Goal: Task Accomplishment & Management: Manage account settings

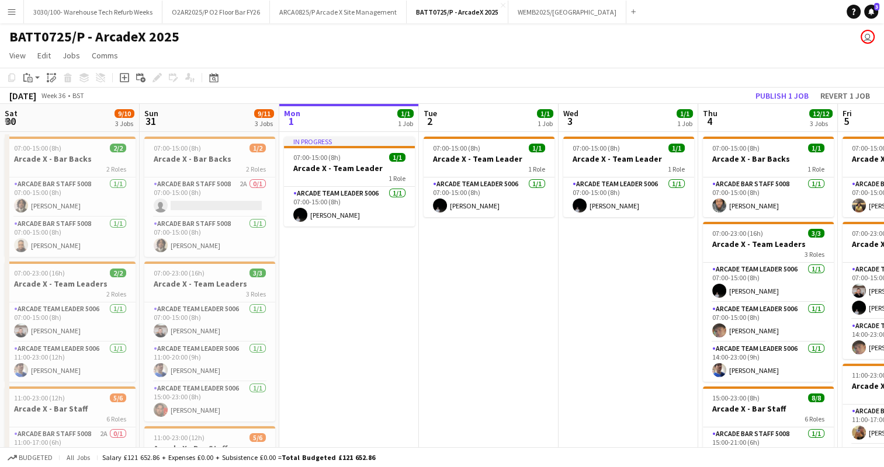
scroll to position [0, 383]
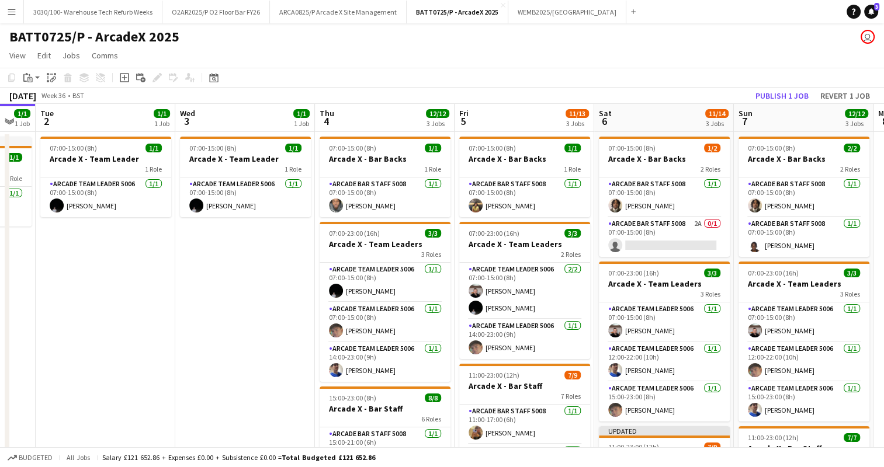
drag, startPoint x: 581, startPoint y: 82, endPoint x: 538, endPoint y: 75, distance: 44.3
click at [538, 75] on app-toolbar "Copy Paste Paste Ctrl+V Paste with crew Ctrl+Shift+V Paste linked Job [GEOGRAPH…" at bounding box center [442, 78] width 884 height 20
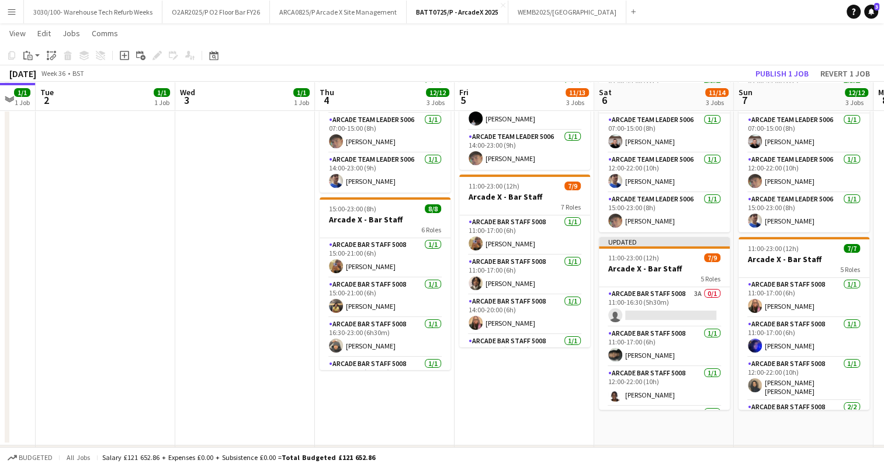
scroll to position [189, 0]
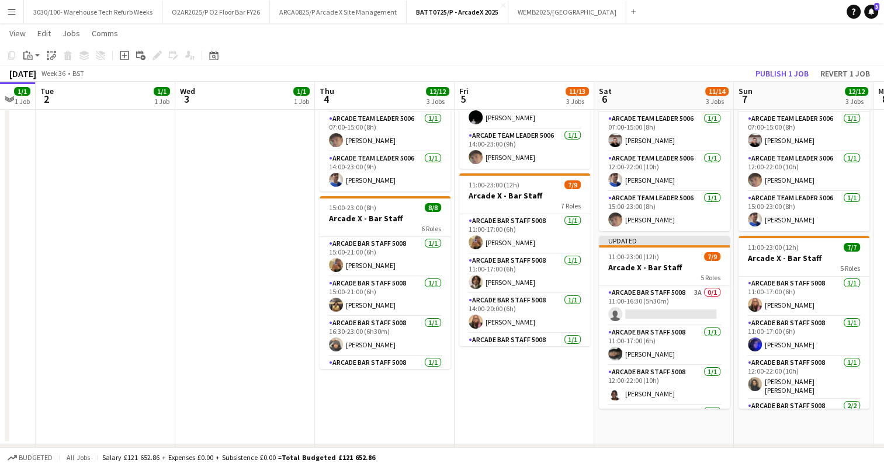
click at [677, 296] on app-card-role "Arcade Bar Staff 5008 3A 0/1 11:00-16:30 (5h30m) single-neutral-actions" at bounding box center [664, 306] width 131 height 40
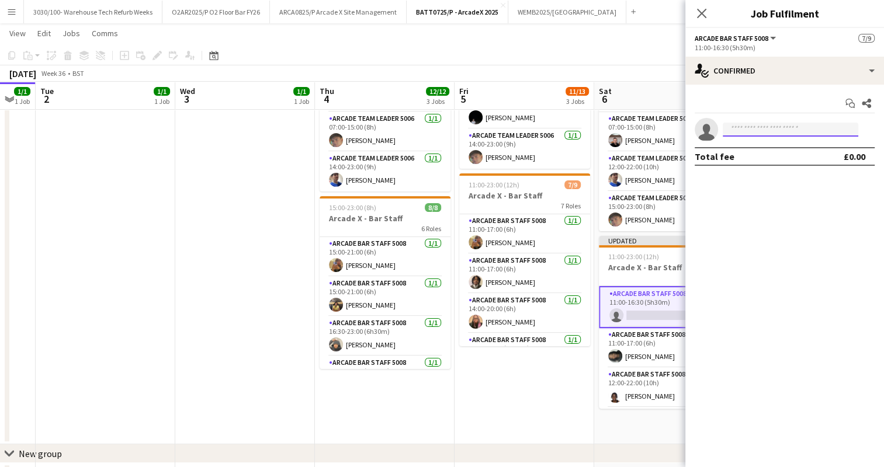
click at [777, 131] on input at bounding box center [791, 130] width 136 height 14
type input "***"
click at [771, 162] on span "[PHONE_NUMBER]" at bounding box center [790, 165] width 117 height 9
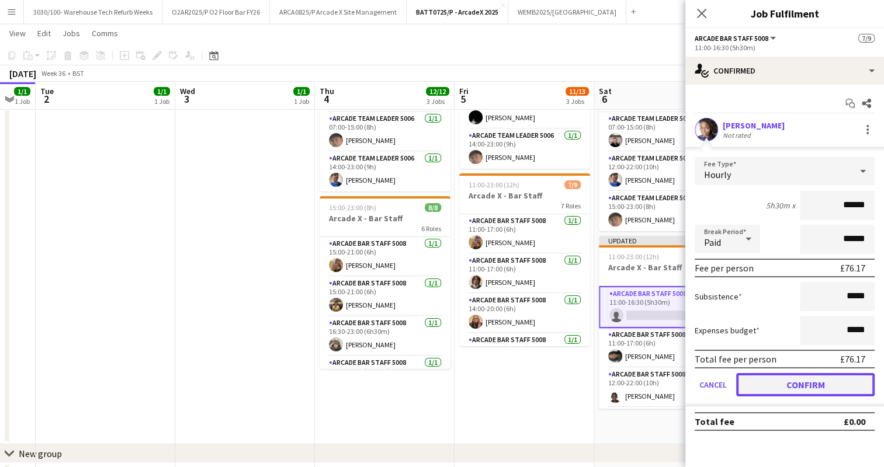
click at [778, 379] on button "Confirm" at bounding box center [805, 384] width 138 height 23
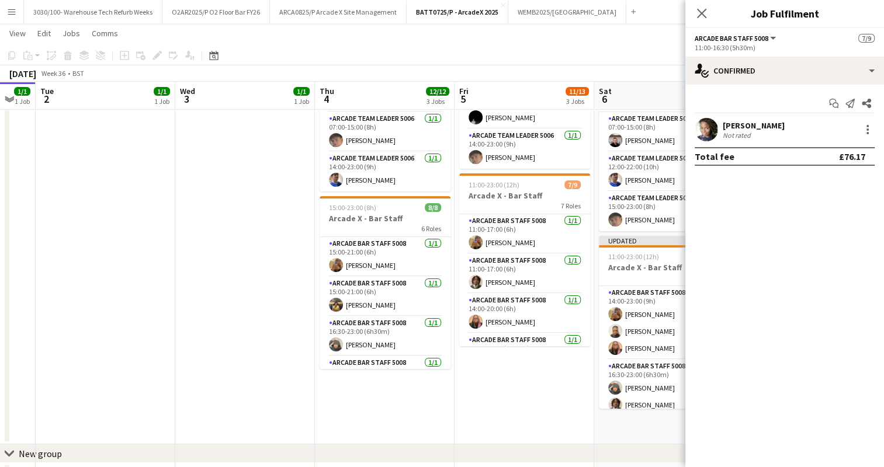
scroll to position [149, 0]
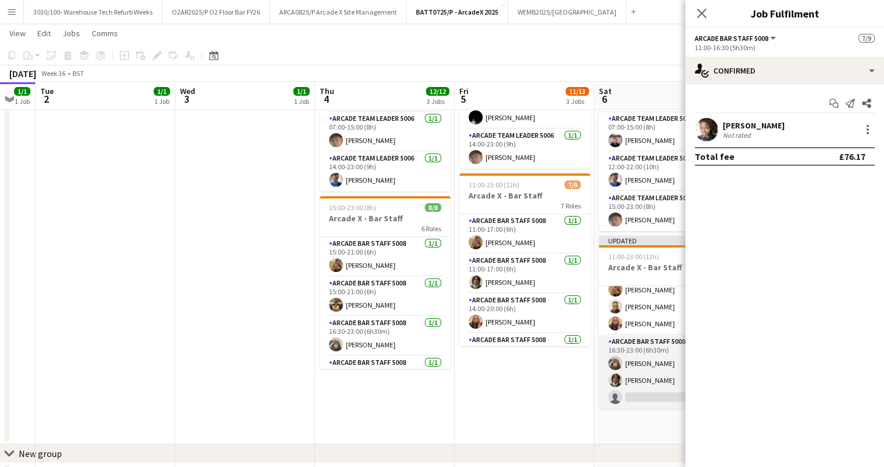
click at [659, 359] on app-card-role "Arcade Bar Staff 5008 2A [DATE] 16:30-23:00 (6h30m) [PERSON_NAME] [PERSON_NAME]…" at bounding box center [664, 372] width 131 height 74
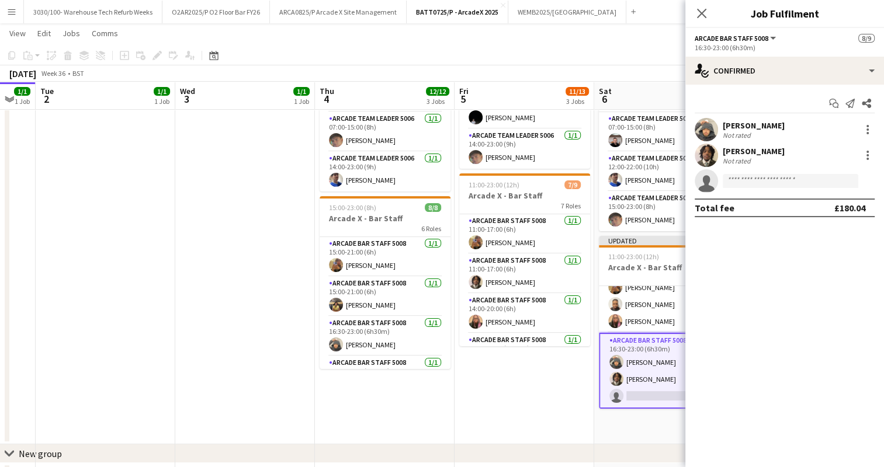
scroll to position [147, 0]
click at [762, 182] on input at bounding box center [791, 181] width 136 height 14
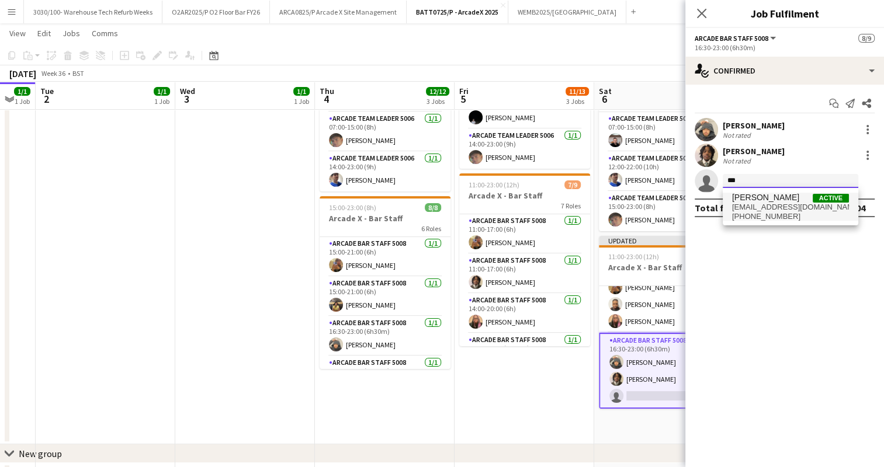
type input "***"
click at [776, 199] on span "[PERSON_NAME]" at bounding box center [765, 198] width 67 height 10
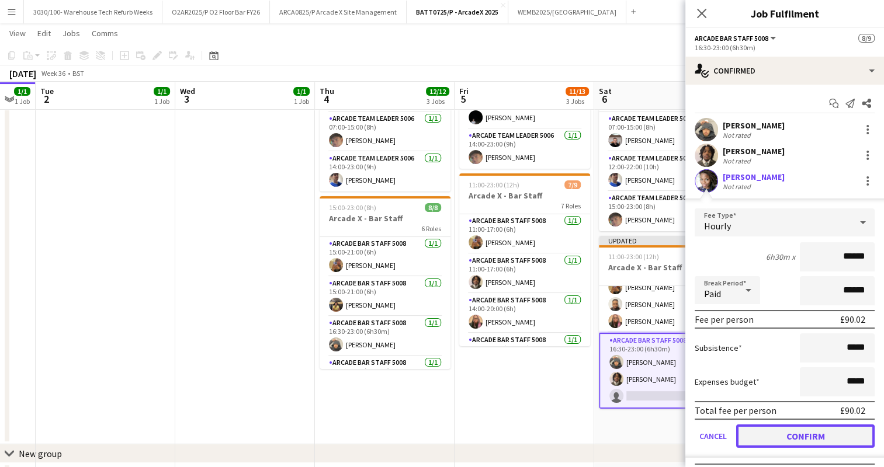
click at [788, 430] on button "Confirm" at bounding box center [805, 436] width 138 height 23
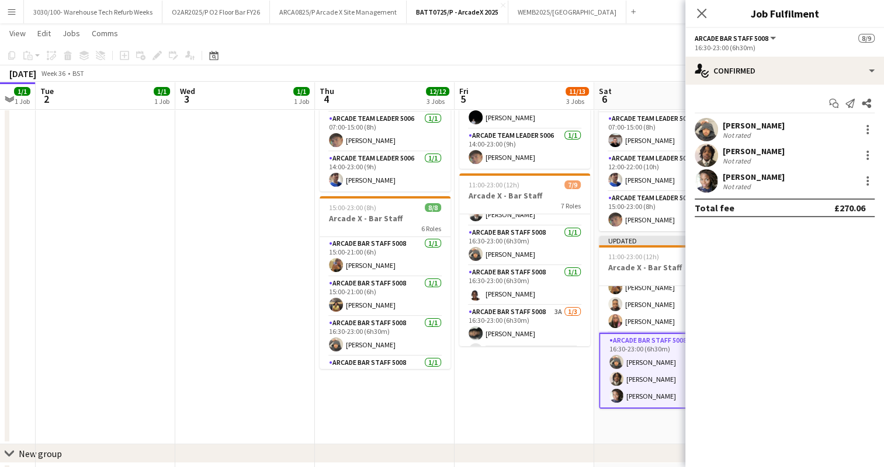
scroll to position [180, 0]
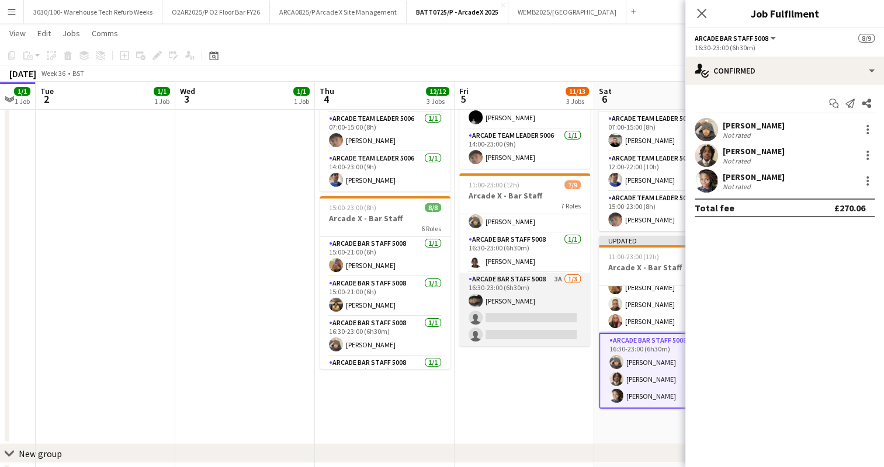
click at [535, 297] on app-card-role "Arcade Bar Staff 5008 3A [DATE] 16:30-23:00 (6h30m) [PERSON_NAME] single-neutra…" at bounding box center [524, 310] width 131 height 74
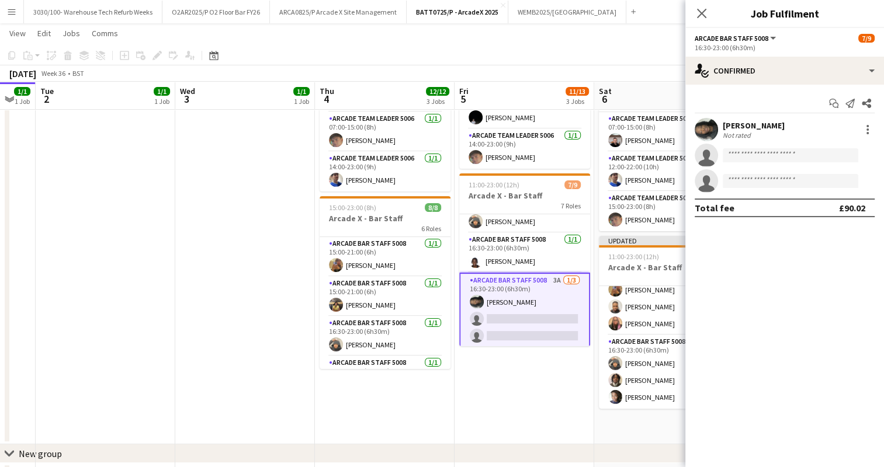
drag, startPoint x: 763, startPoint y: 61, endPoint x: 774, endPoint y: 47, distance: 17.9
click at [774, 47] on div "16:30-23:00 (6h30m)" at bounding box center [785, 47] width 180 height 9
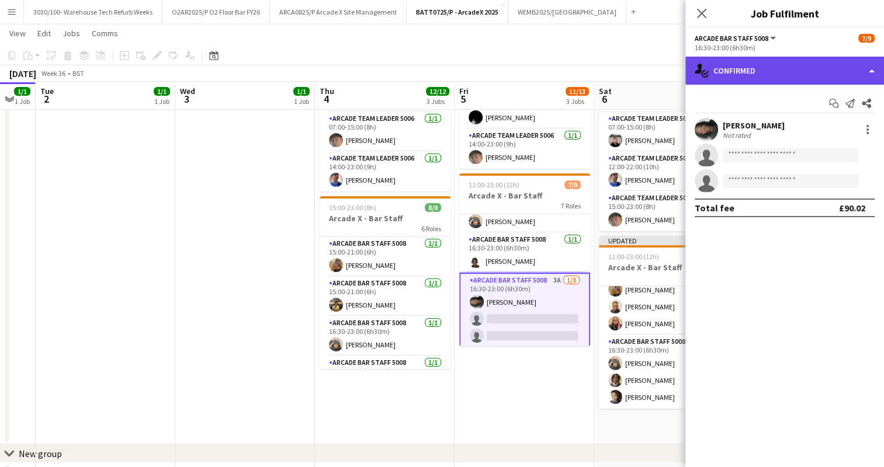
click at [805, 61] on div "single-neutral-actions-check-2 Confirmed" at bounding box center [784, 71] width 199 height 28
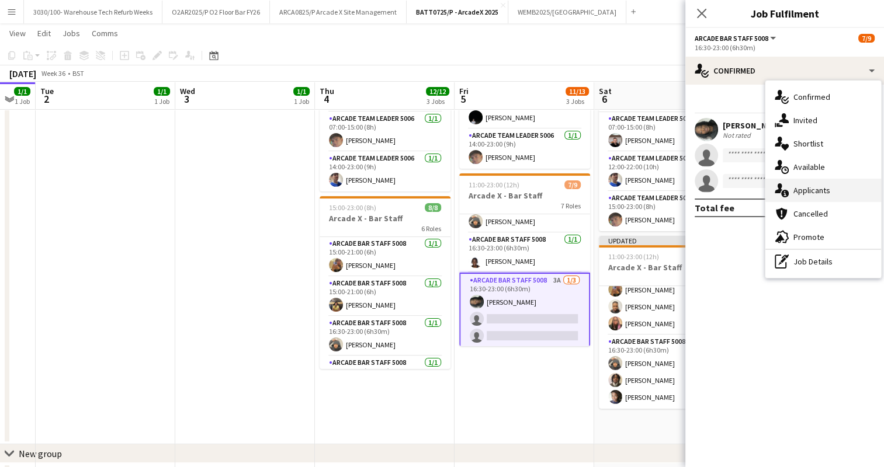
click at [833, 189] on div "single-neutral-actions-information Applicants" at bounding box center [824, 190] width 116 height 23
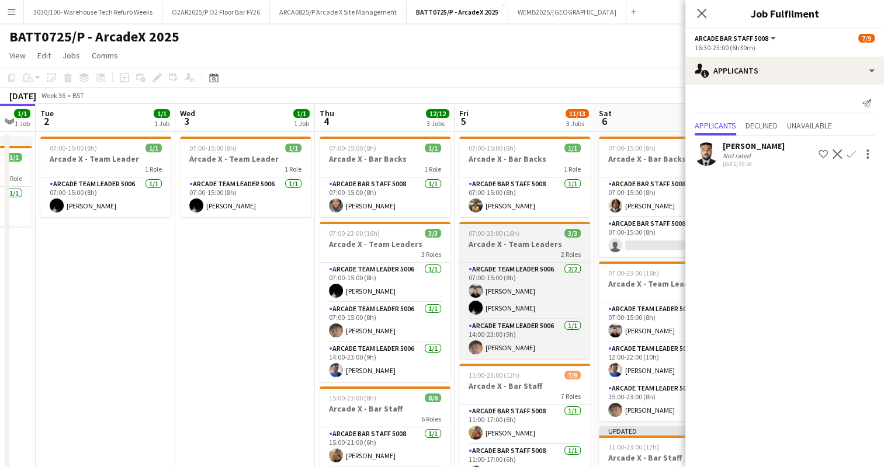
scroll to position [0, 288]
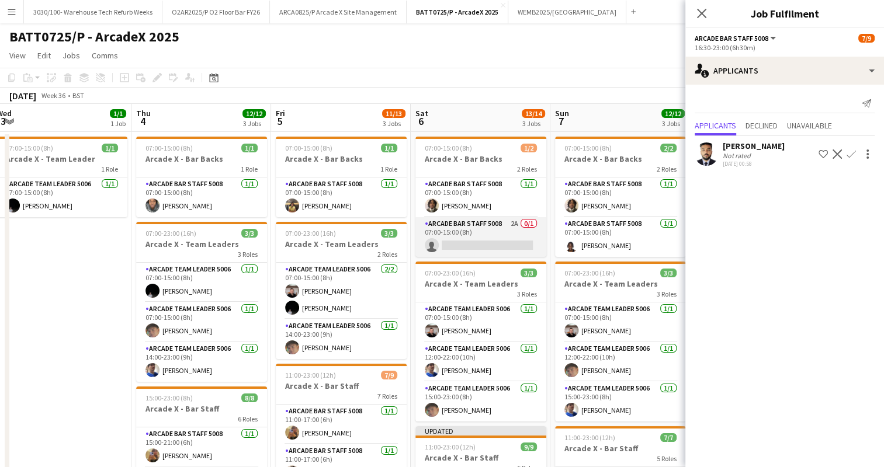
click at [507, 245] on app-card-role "Arcade Bar Staff 5008 2A 0/1 07:00-15:00 (8h) single-neutral-actions" at bounding box center [480, 237] width 131 height 40
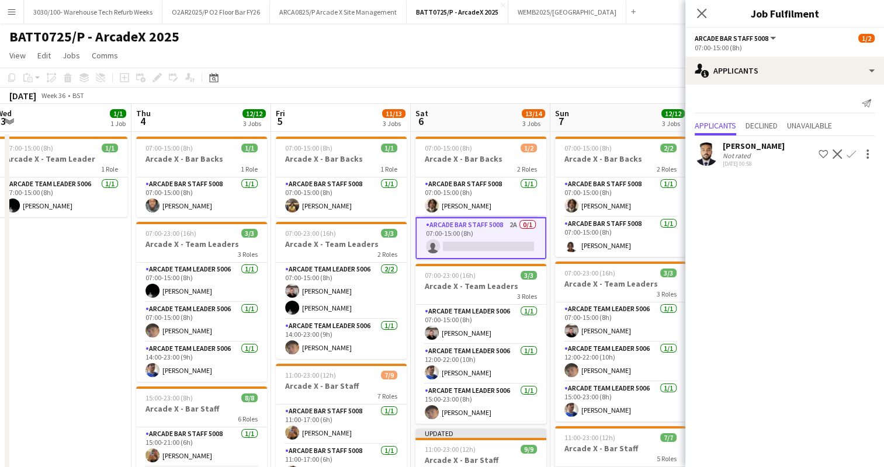
click at [613, 106] on app-board-header-date "Sun 7 12/12 3 Jobs" at bounding box center [620, 118] width 140 height 28
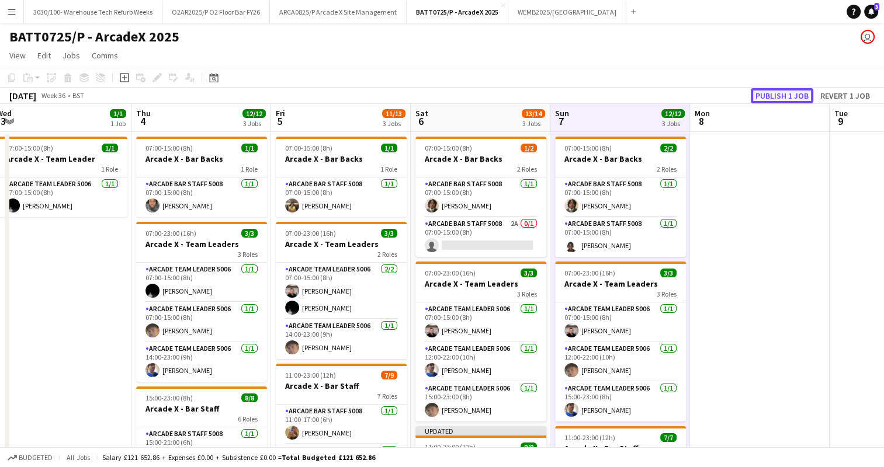
click at [774, 95] on button "Publish 1 job" at bounding box center [782, 95] width 63 height 15
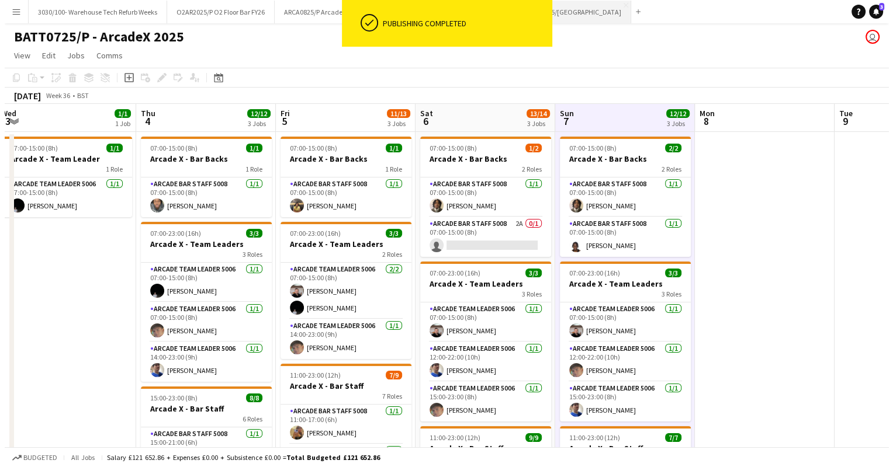
scroll to position [138, 0]
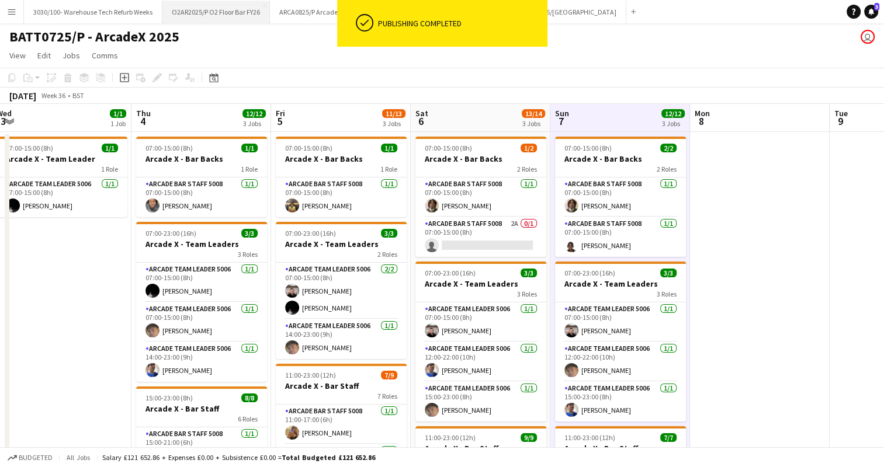
click at [247, 12] on button "O2AR2025/P O2 Floor Bar FY26 Close" at bounding box center [216, 12] width 108 height 23
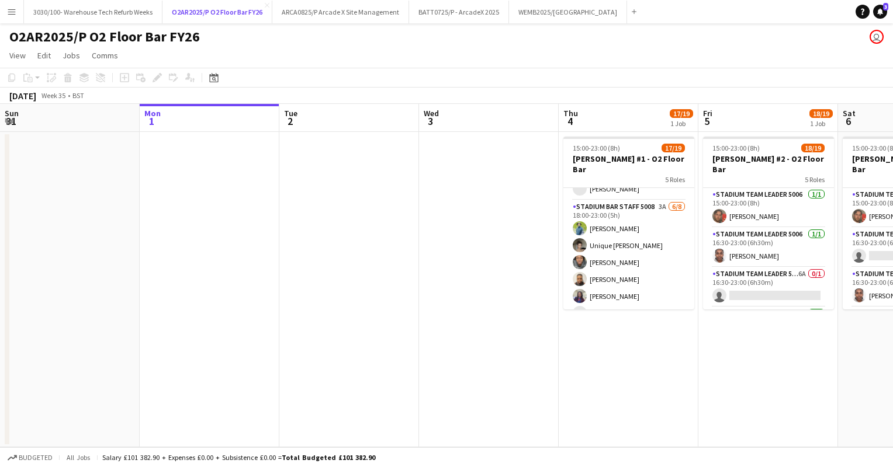
scroll to position [273, 0]
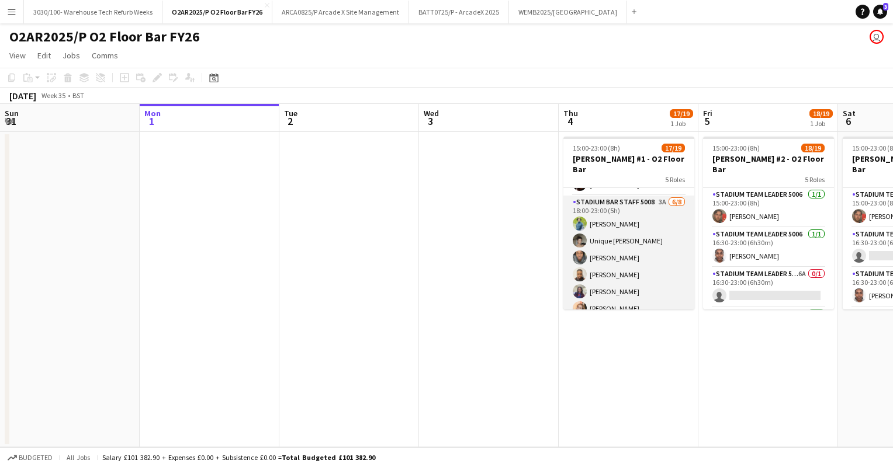
click at [631, 238] on app-card-role "Stadium Bar Staff 5008 3A [DATE] 18:00-23:00 (5h) [PERSON_NAME] Unique [PERSON_…" at bounding box center [628, 275] width 131 height 158
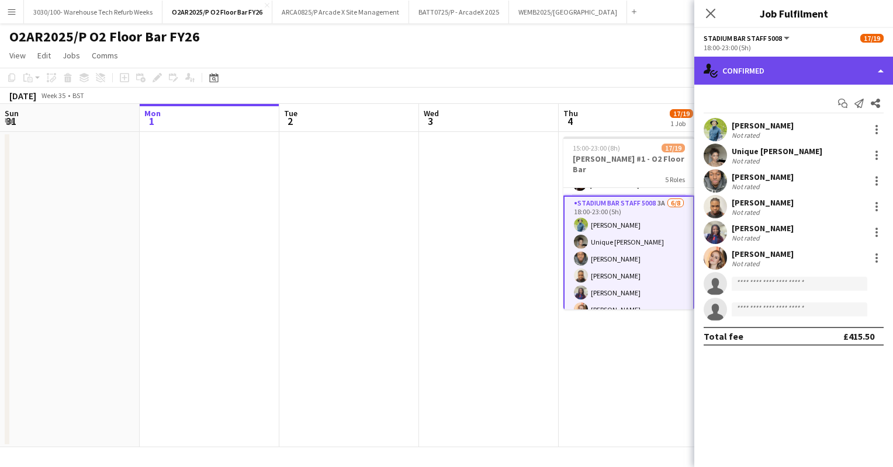
click at [794, 72] on div "single-neutral-actions-check-2 Confirmed" at bounding box center [793, 71] width 199 height 28
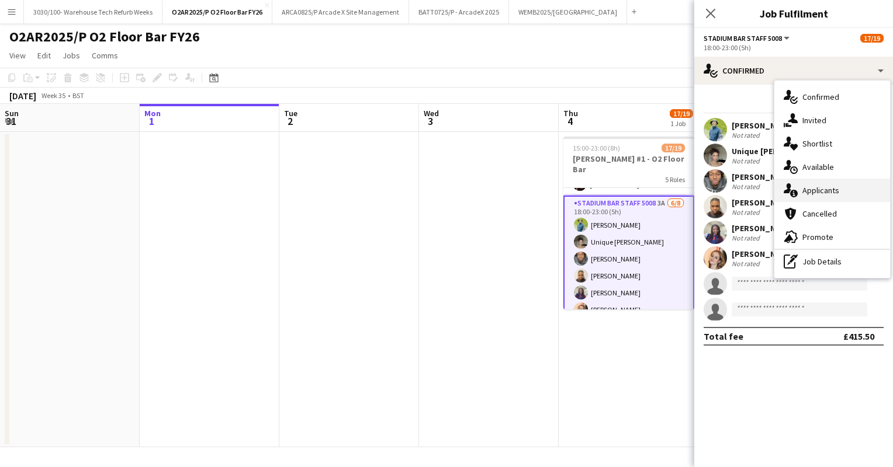
click at [808, 190] on div "single-neutral-actions-information Applicants" at bounding box center [832, 190] width 116 height 23
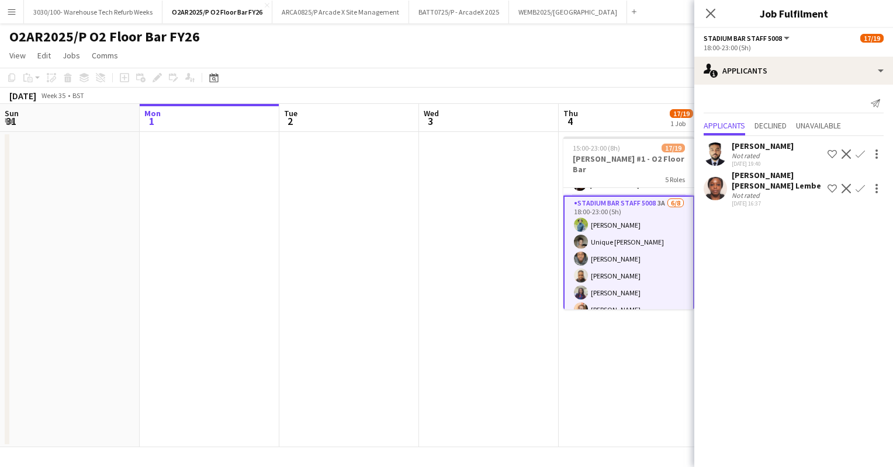
click at [858, 184] on app-icon "Confirm" at bounding box center [860, 188] width 9 height 9
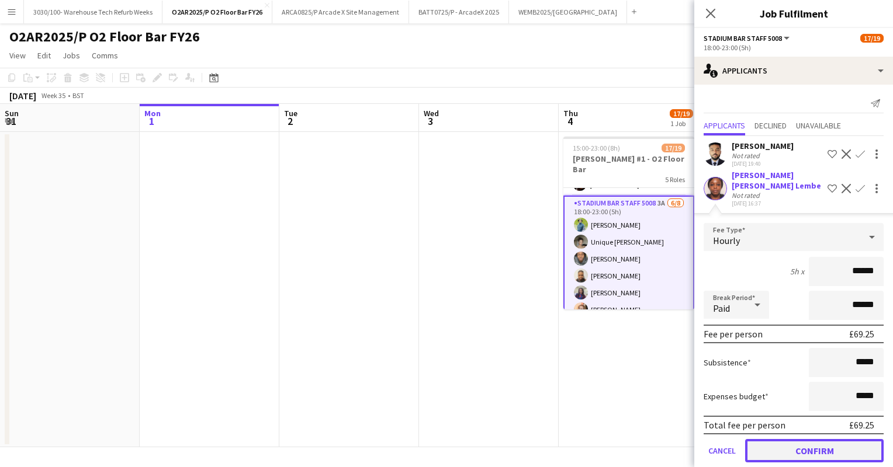
click at [804, 439] on button "Confirm" at bounding box center [814, 450] width 138 height 23
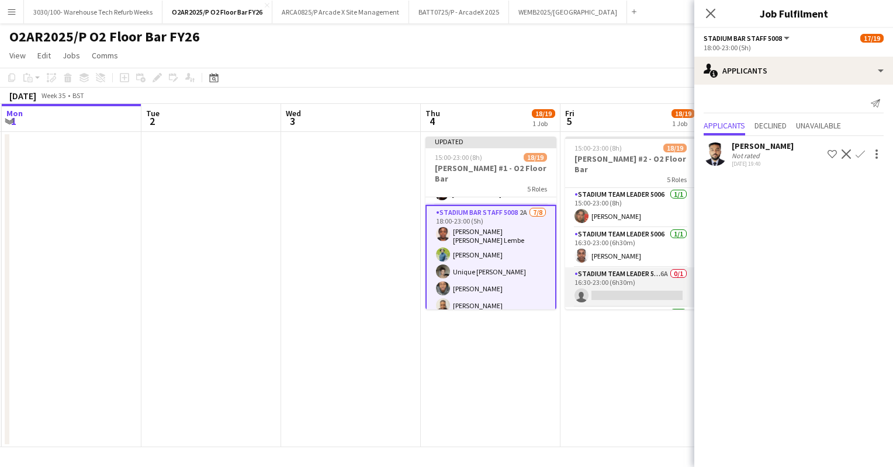
scroll to position [21, 0]
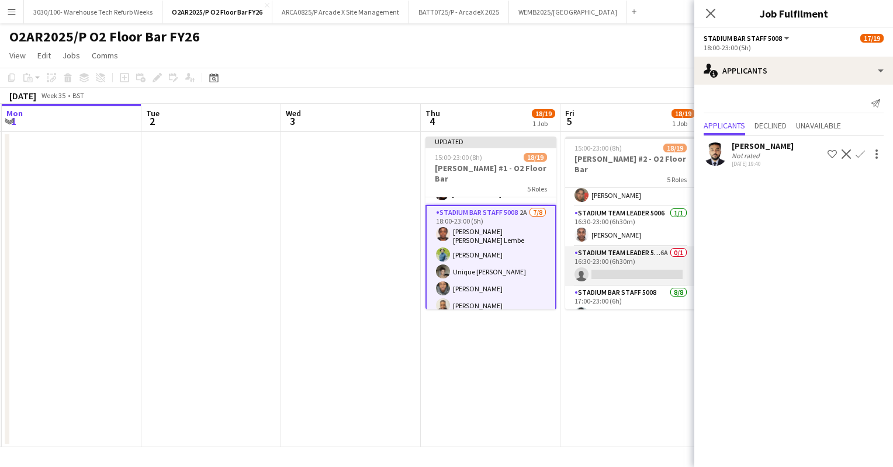
click at [620, 254] on app-card-role "Stadium Team Leader 5006 6A 0/1 16:30-23:00 (6h30m) single-neutral-actions" at bounding box center [630, 267] width 131 height 40
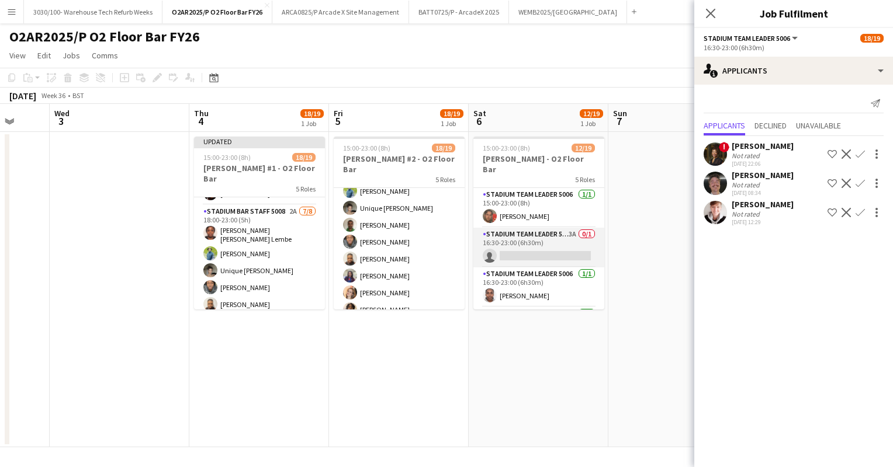
scroll to position [0, 369]
drag, startPoint x: 533, startPoint y: 240, endPoint x: 521, endPoint y: 238, distance: 11.8
click at [521, 238] on app-card-role "Stadium Team Leader 5006 3A 0/1 16:30-23:00 (6h30m) single-neutral-actions" at bounding box center [539, 248] width 131 height 40
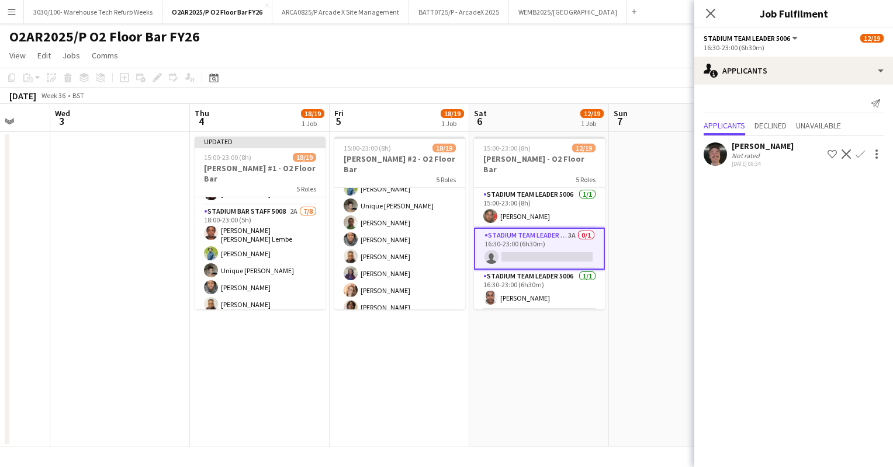
scroll to position [307, 0]
click at [546, 211] on app-card-role "Stadium Team Leader 5006 [DATE] 15:00-23:00 (8h) [PERSON_NAME]" at bounding box center [539, 208] width 131 height 40
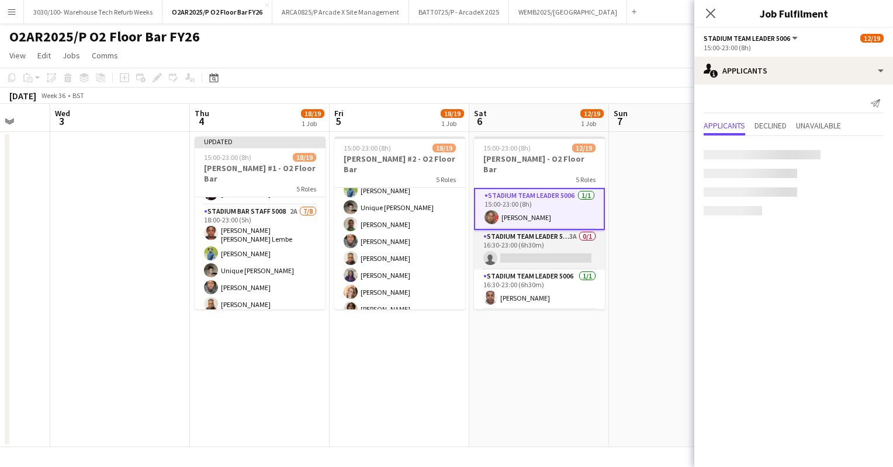
click at [539, 247] on app-card-role "Stadium Team Leader 5006 3A 0/1 16:30-23:00 (6h30m) single-neutral-actions" at bounding box center [539, 250] width 131 height 40
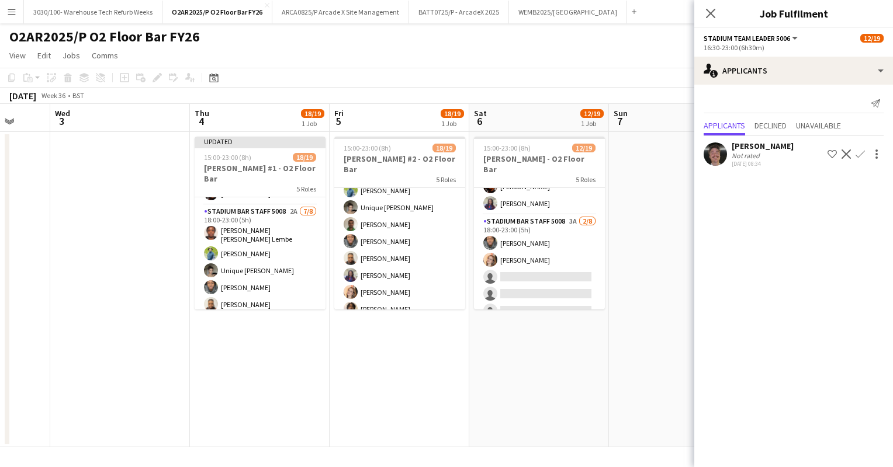
scroll to position [306, 0]
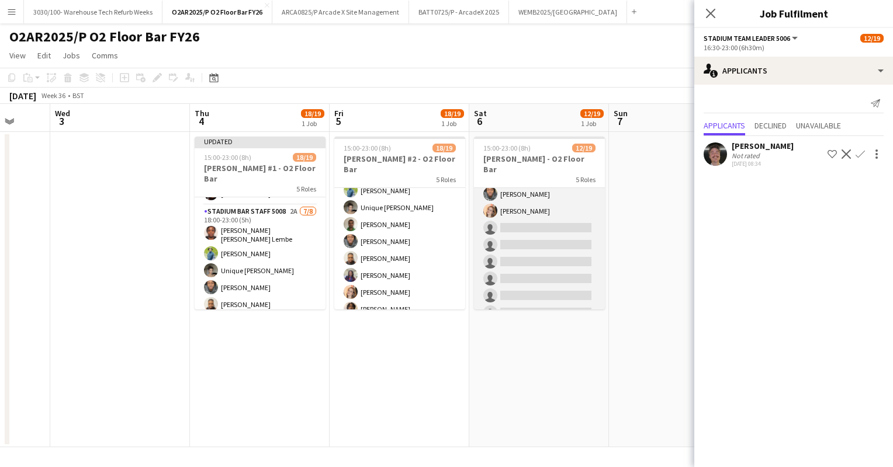
click at [507, 245] on app-card-role "Stadium Bar Staff 5008 3A [DATE] 18:00-23:00 (5h) [PERSON_NAME] [PERSON_NAME] s…" at bounding box center [539, 245] width 131 height 158
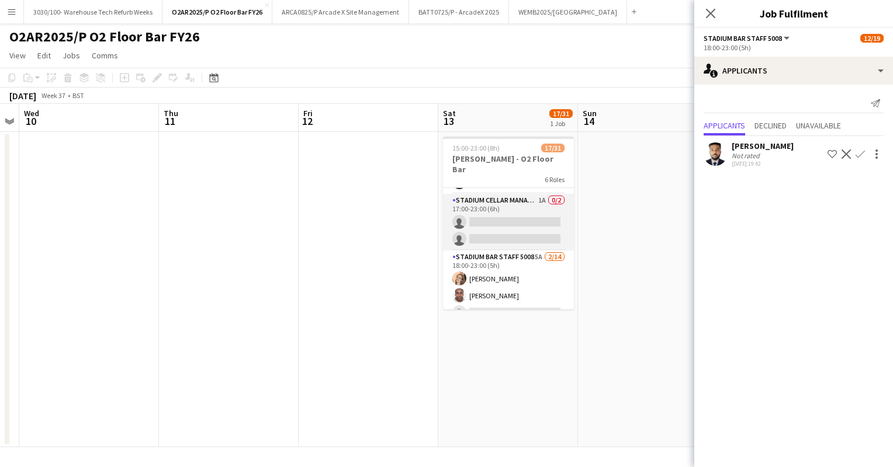
scroll to position [344, 0]
click at [510, 219] on app-card-role "Stadium Cellar Manager 5006 1A 0/2 17:00-23:00 (6h) single-neutral-actions sing…" at bounding box center [508, 221] width 131 height 57
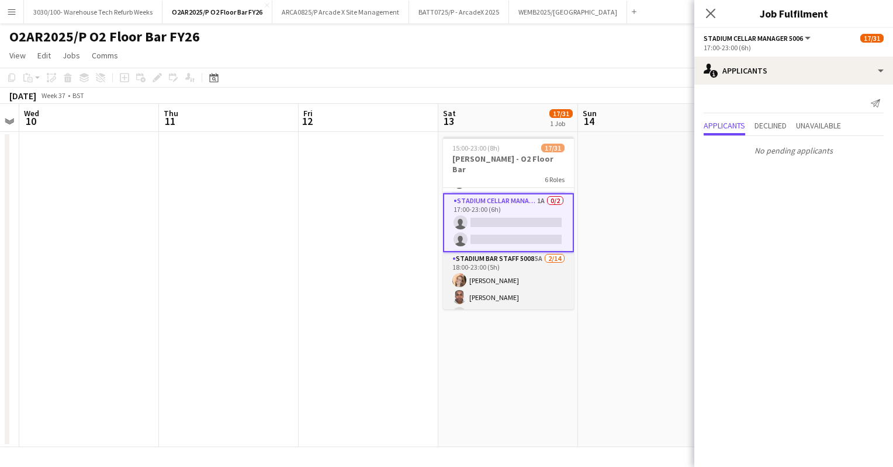
scroll to position [387, 0]
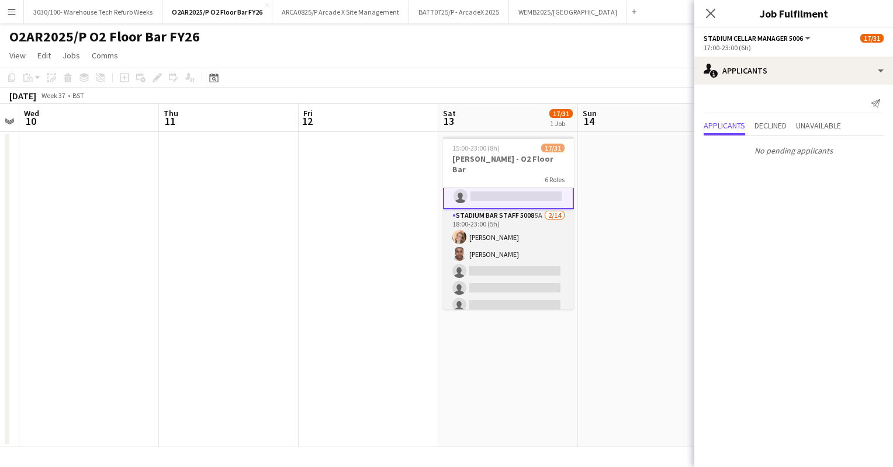
click at [512, 221] on app-card-role "Stadium Bar Staff 5008 5A [DATE] 18:00-23:00 (5h) [PERSON_NAME] [PERSON_NAME] s…" at bounding box center [508, 339] width 131 height 260
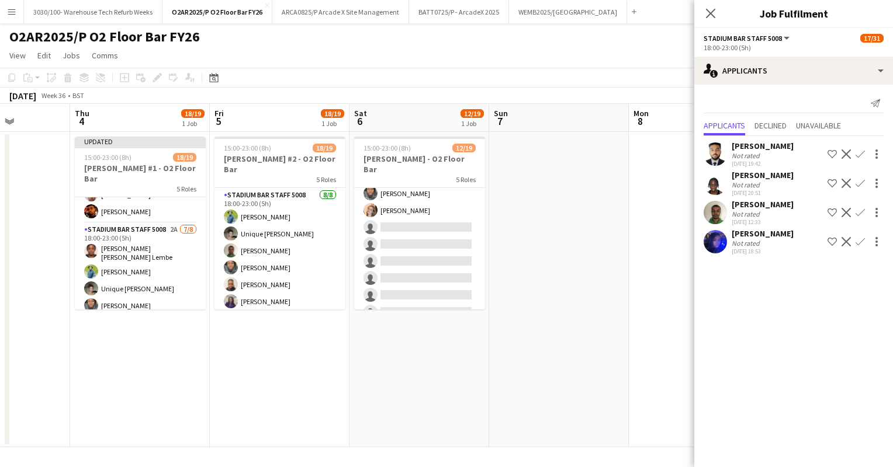
scroll to position [307, 0]
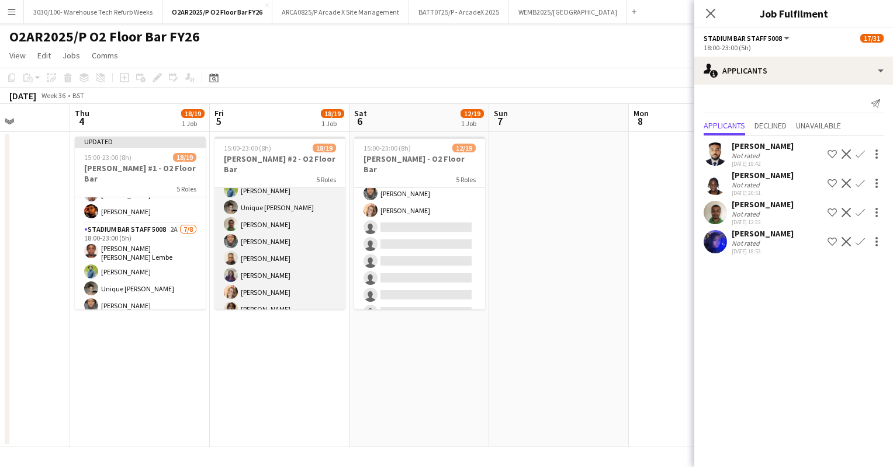
click at [285, 264] on app-card-role "Stadium Bar Staff 5008 [DATE] 18:00-23:00 (5h) [PERSON_NAME] Unique [PERSON_NAM…" at bounding box center [279, 241] width 131 height 158
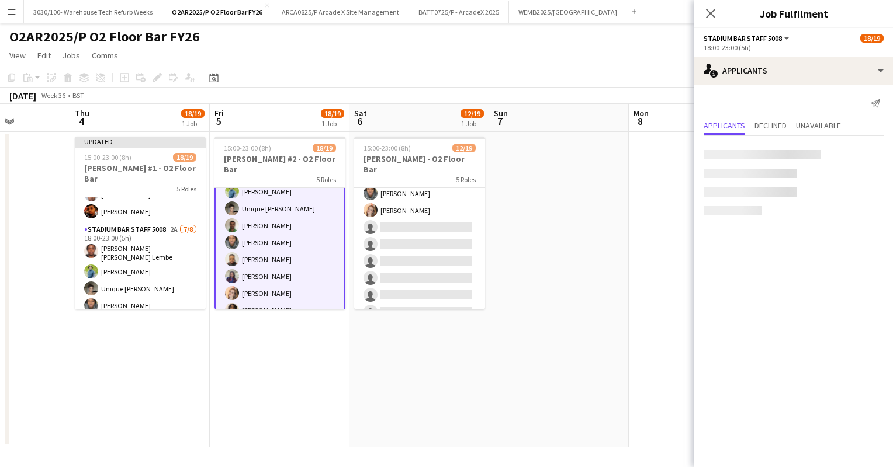
scroll to position [308, 0]
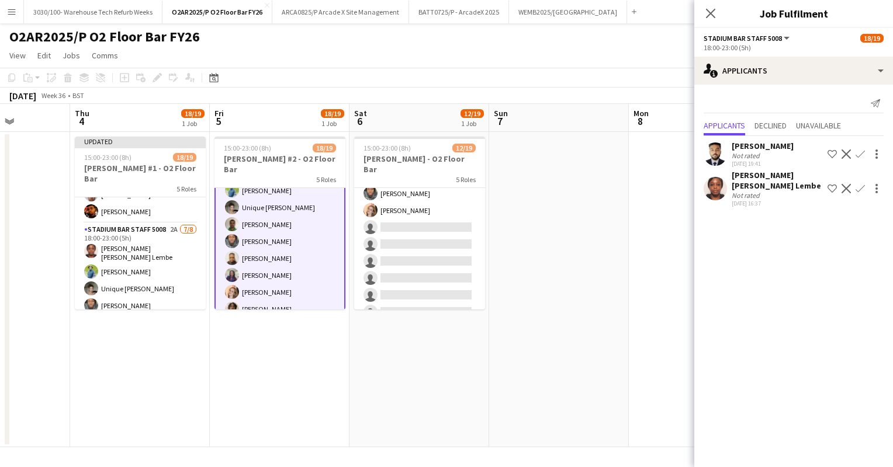
click at [862, 184] on app-icon "Confirm" at bounding box center [860, 188] width 9 height 9
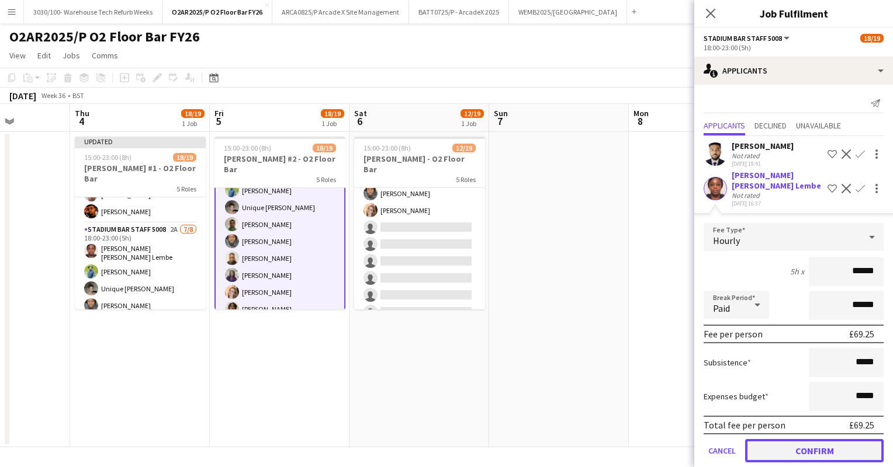
click at [794, 439] on button "Confirm" at bounding box center [814, 450] width 138 height 23
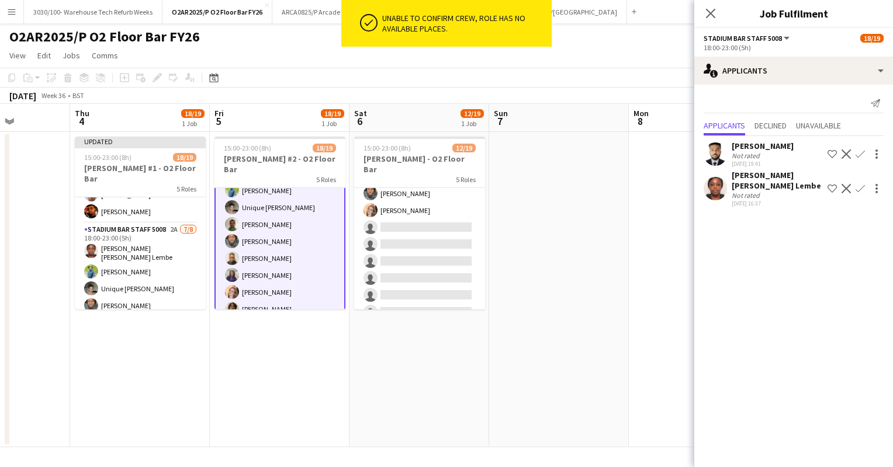
click at [269, 296] on app-card-role "Stadium Bar Staff 5008 [DATE] 18:00-23:00 (5h) [PERSON_NAME] Unique [PERSON_NAM…" at bounding box center [279, 241] width 131 height 161
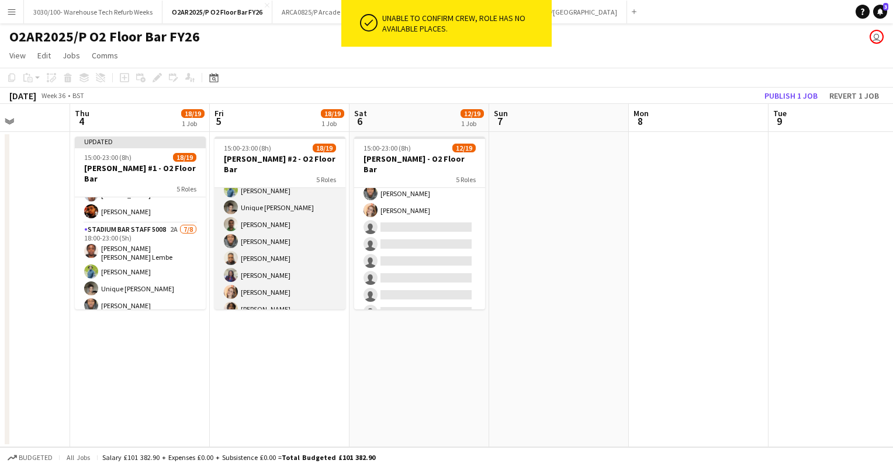
click at [278, 276] on app-card-role "Stadium Bar Staff 5008 [DATE] 18:00-23:00 (5h) [PERSON_NAME] Unique [PERSON_NAM…" at bounding box center [279, 241] width 131 height 158
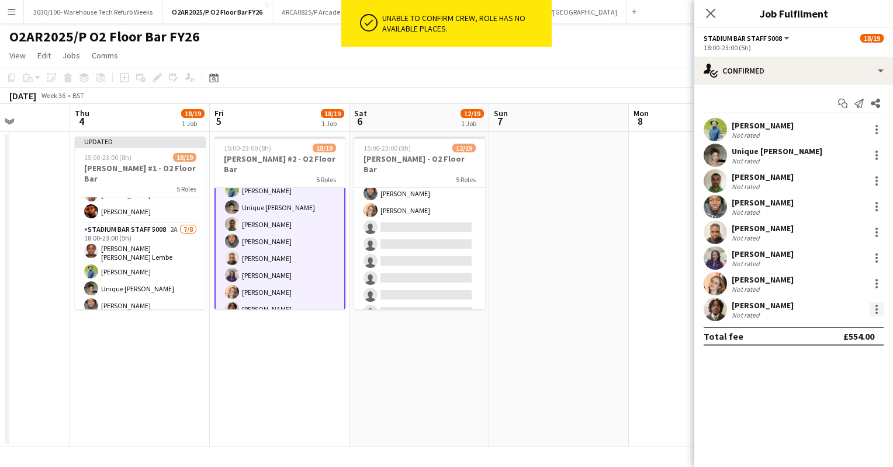
click at [879, 309] on div at bounding box center [877, 310] width 14 height 14
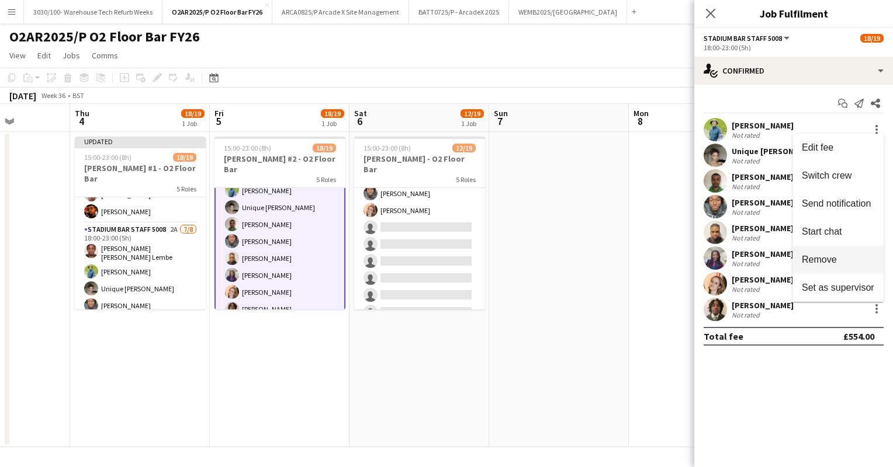
click at [828, 259] on span "Remove" at bounding box center [819, 260] width 35 height 10
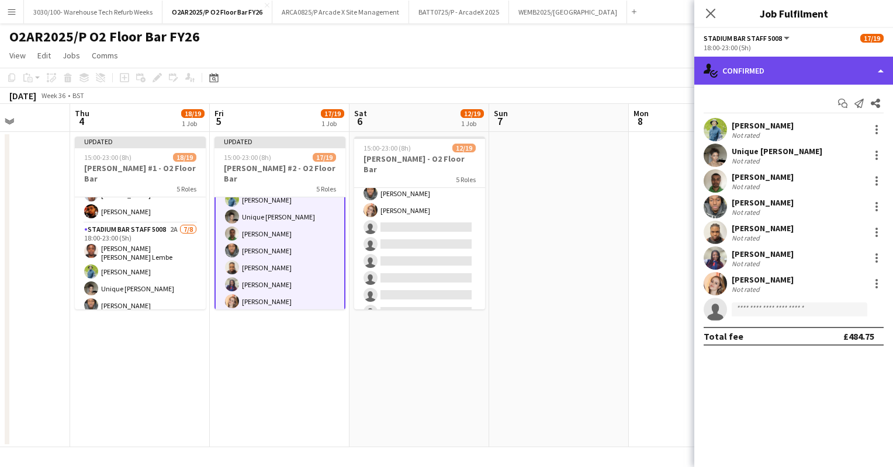
click at [767, 65] on div "single-neutral-actions-check-2 Confirmed" at bounding box center [793, 71] width 199 height 28
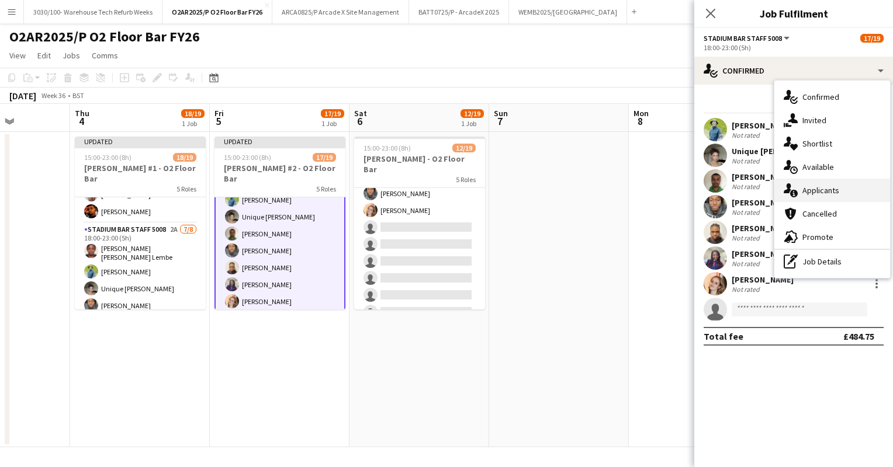
click at [809, 187] on div "single-neutral-actions-information Applicants" at bounding box center [832, 190] width 116 height 23
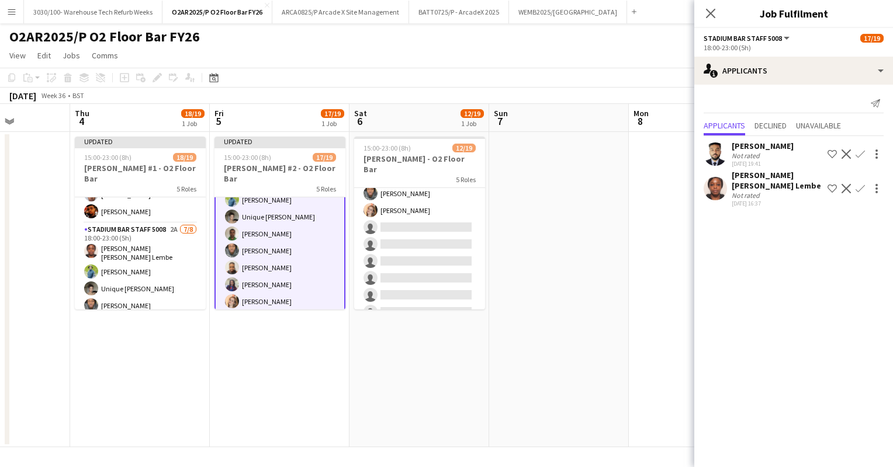
click at [856, 184] on app-icon "Confirm" at bounding box center [860, 188] width 9 height 9
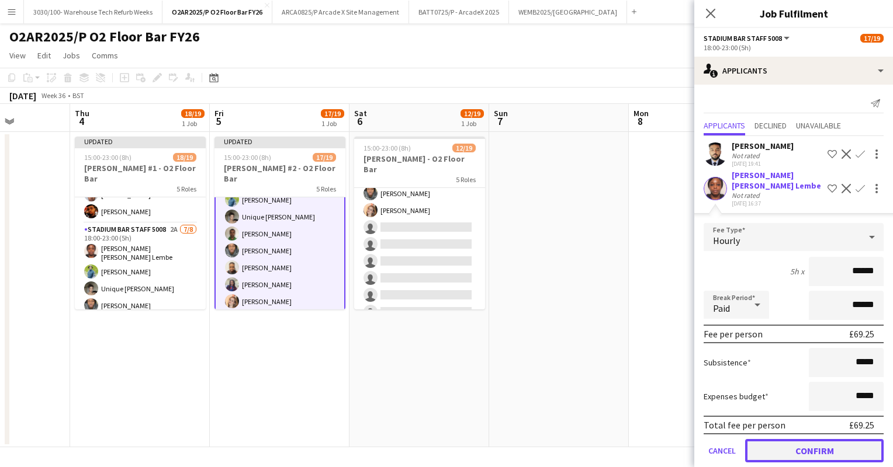
click at [788, 439] on button "Confirm" at bounding box center [814, 450] width 138 height 23
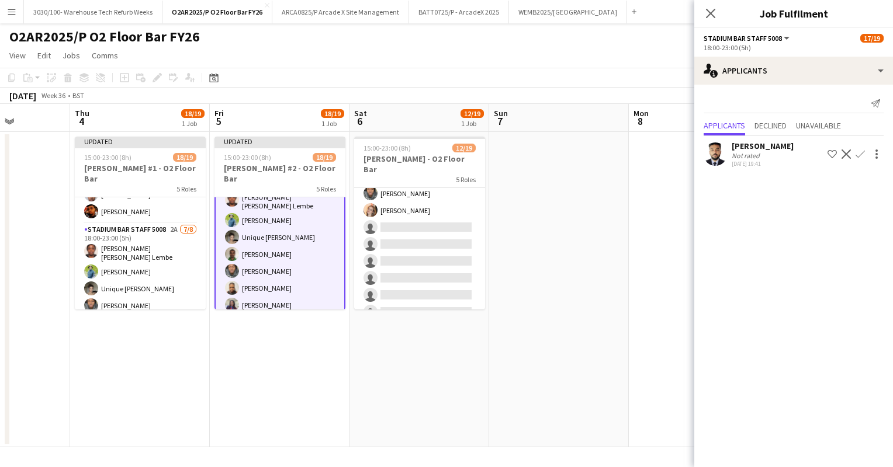
click at [601, 295] on app-date-cell at bounding box center [559, 290] width 140 height 316
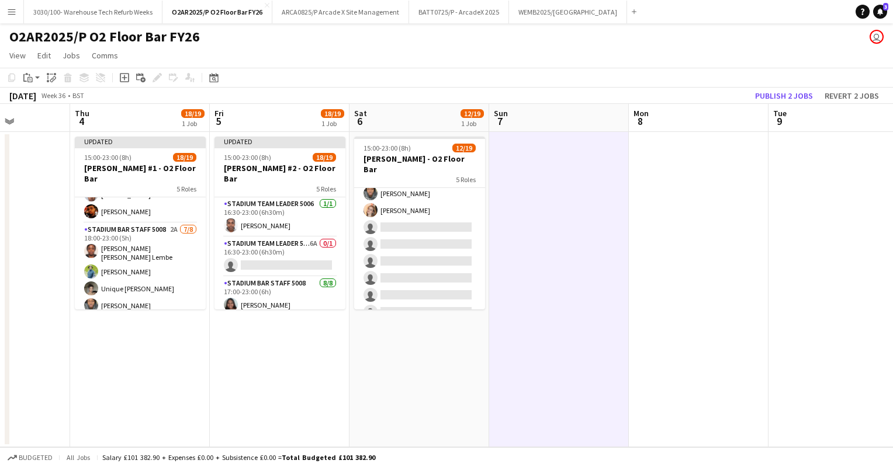
scroll to position [27, 0]
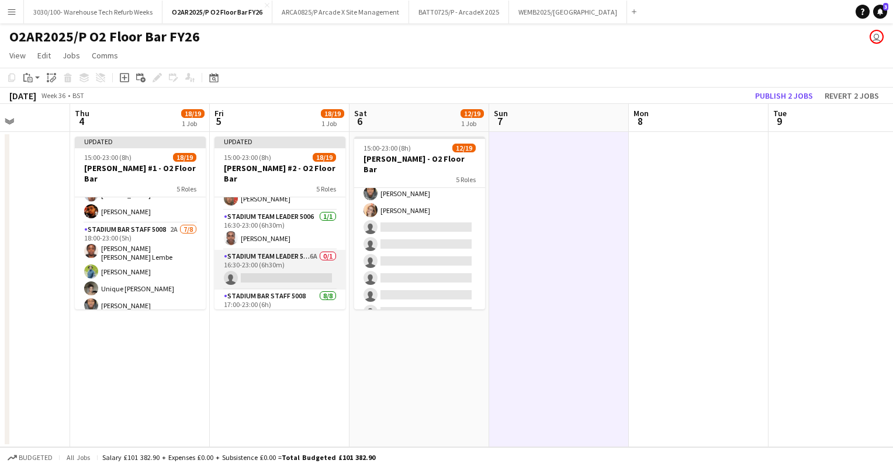
click at [274, 252] on app-card-role "Stadium Team Leader 5006 6A 0/1 16:30-23:00 (6h30m) single-neutral-actions" at bounding box center [279, 270] width 131 height 40
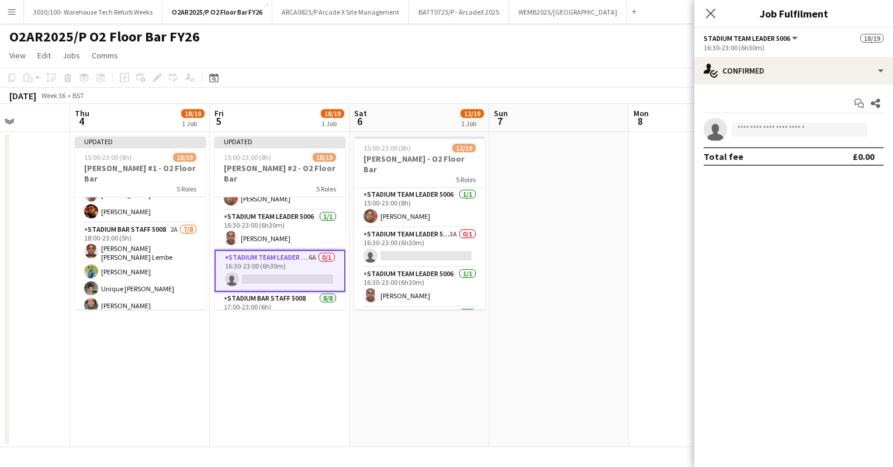
scroll to position [0, 370]
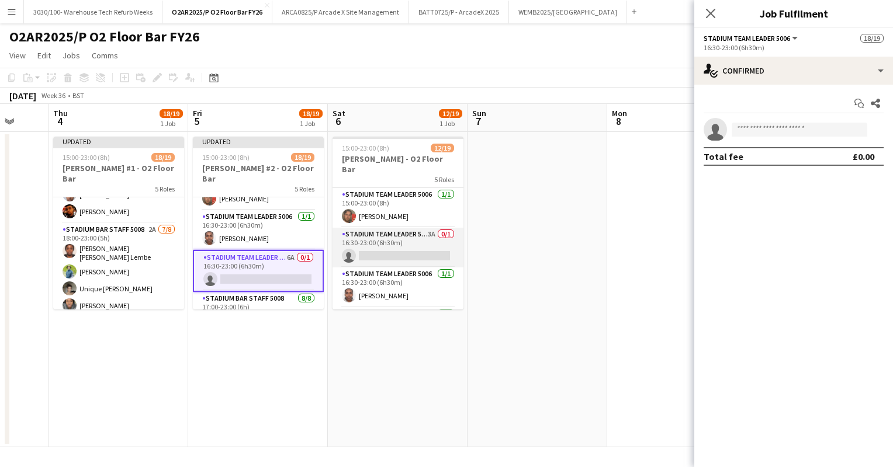
click at [421, 234] on app-card-role "Stadium Team Leader 5006 3A 0/1 16:30-23:00 (6h30m) single-neutral-actions" at bounding box center [398, 248] width 131 height 40
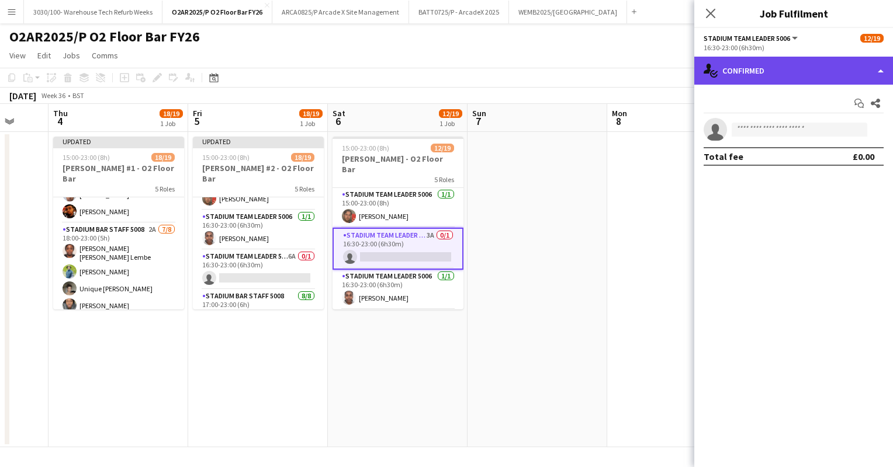
click at [760, 68] on div "single-neutral-actions-check-2 Confirmed" at bounding box center [793, 71] width 199 height 28
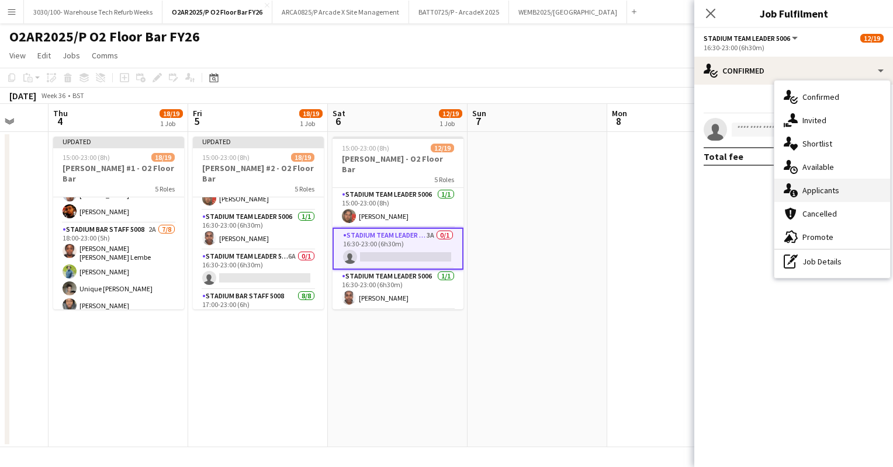
click at [810, 191] on div "single-neutral-actions-information Applicants" at bounding box center [832, 190] width 116 height 23
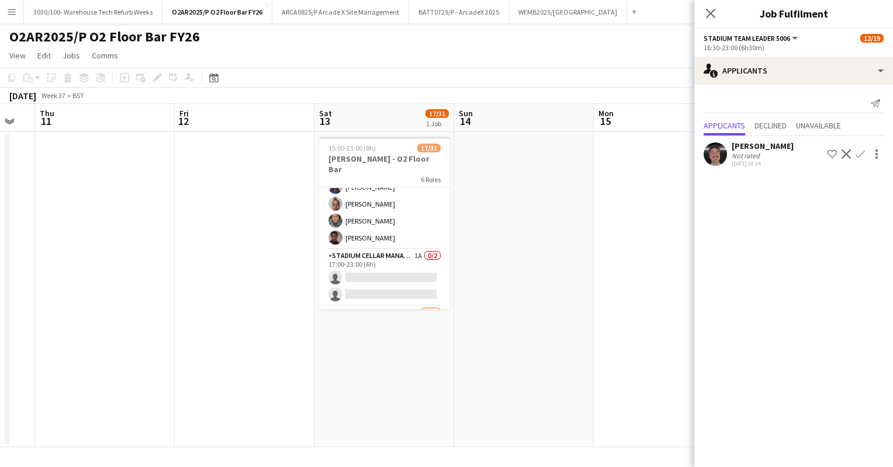
scroll to position [289, 0]
click at [400, 248] on app-card-role "Stadium Cellar Manager 5006 1A 0/2 17:00-23:00 (6h) single-neutral-actions sing…" at bounding box center [384, 276] width 131 height 57
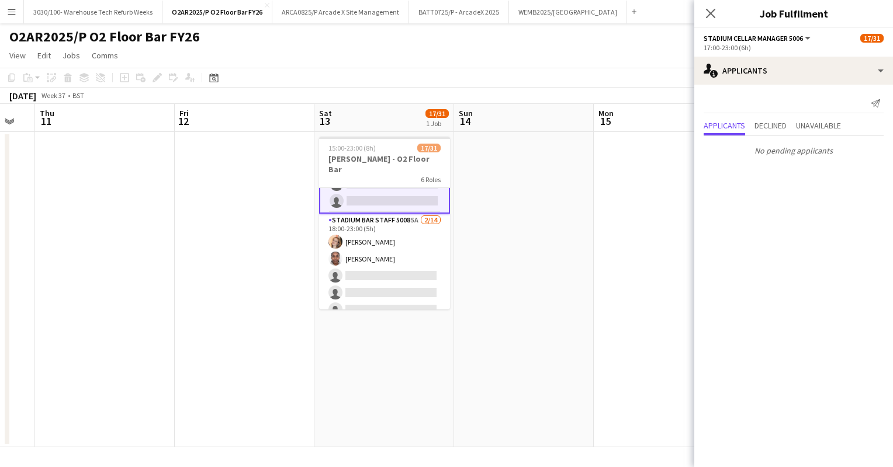
scroll to position [383, 0]
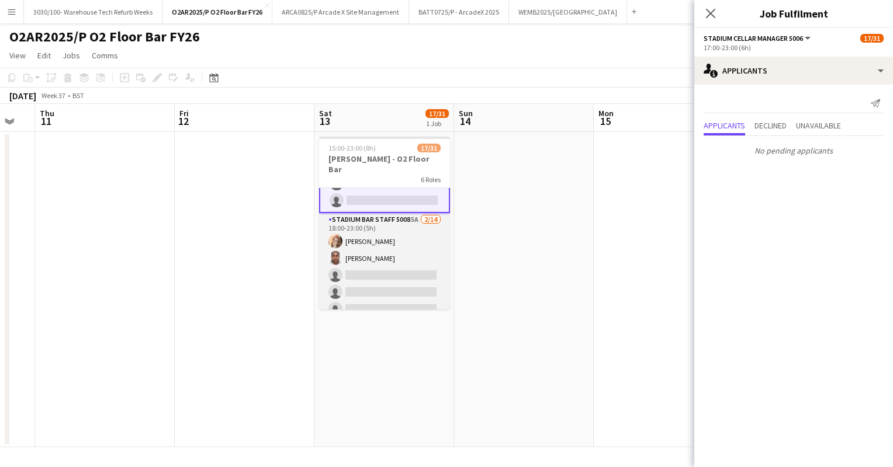
drag, startPoint x: 400, startPoint y: 245, endPoint x: 390, endPoint y: 246, distance: 10.5
click at [390, 246] on app-card-role "Stadium Bar Staff 5008 5A [DATE] 18:00-23:00 (5h) [PERSON_NAME] [PERSON_NAME] s…" at bounding box center [384, 343] width 131 height 260
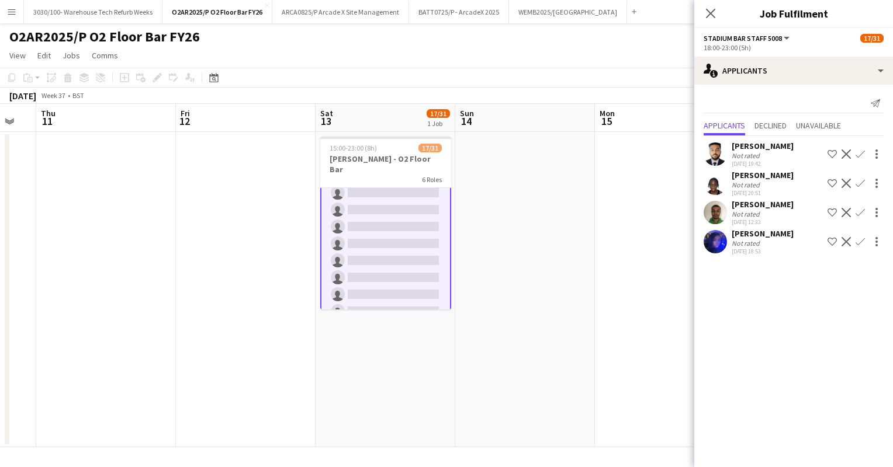
scroll to position [501, 0]
click at [858, 242] on app-icon "Confirm" at bounding box center [860, 241] width 9 height 9
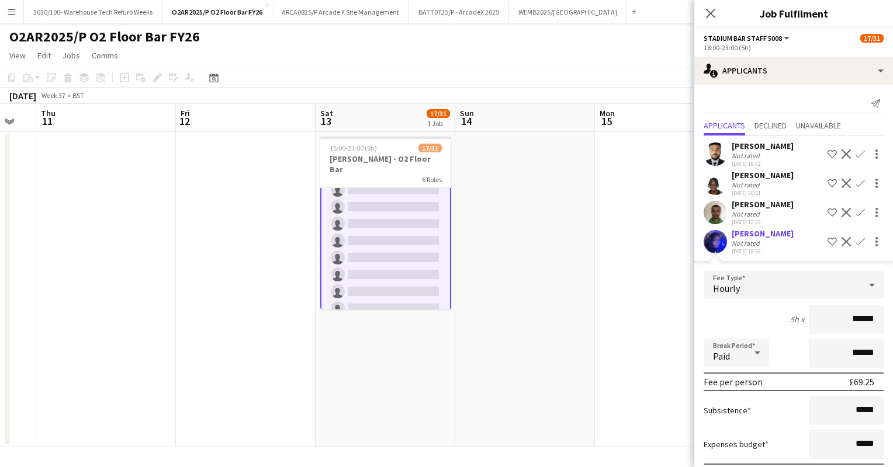
scroll to position [63, 0]
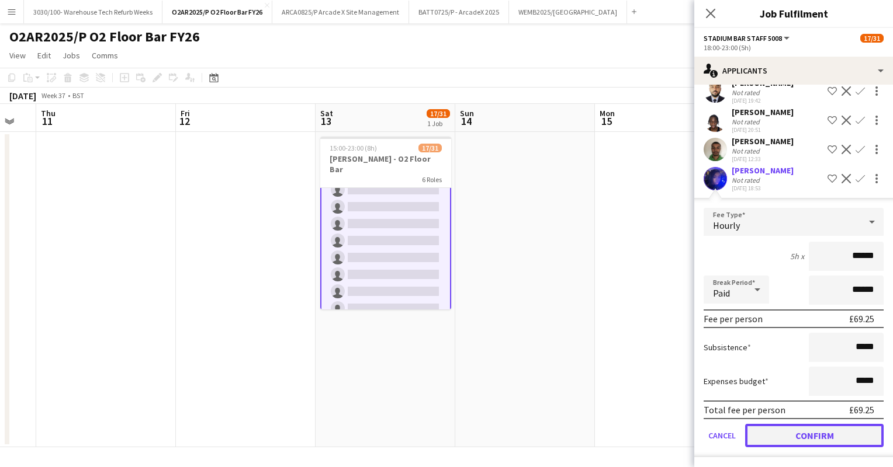
click at [785, 431] on button "Confirm" at bounding box center [814, 435] width 138 height 23
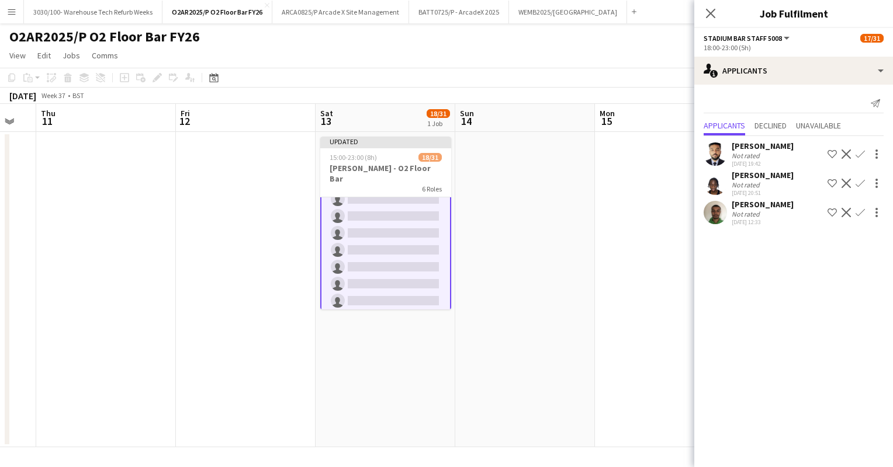
scroll to position [0, 0]
click at [858, 210] on app-icon "Confirm" at bounding box center [860, 212] width 9 height 9
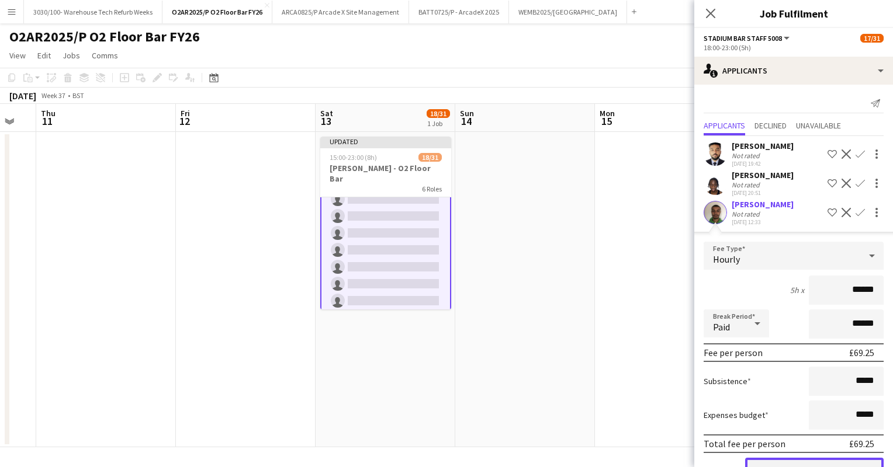
click at [785, 462] on button "Confirm" at bounding box center [814, 469] width 138 height 23
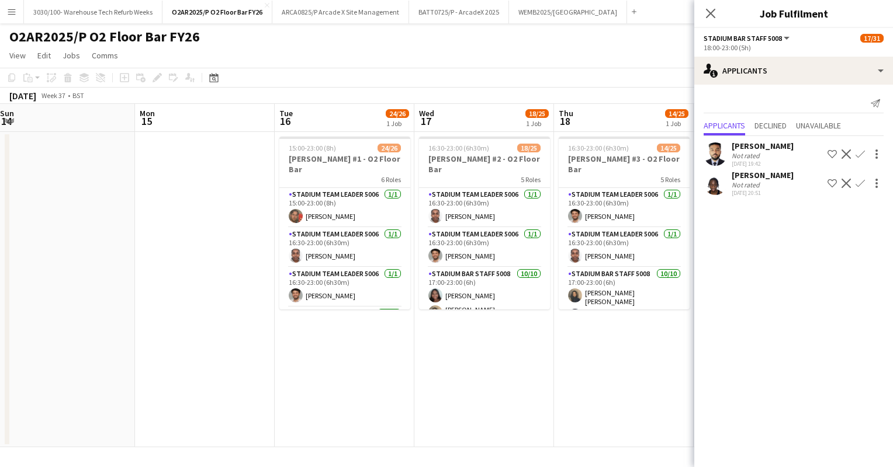
scroll to position [0, 439]
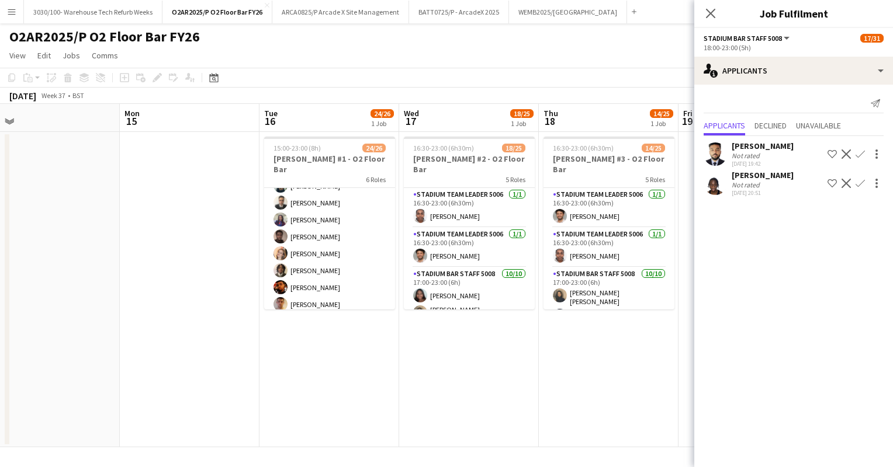
click at [350, 250] on app-card-role "Stadium Bar Staff 5008 3A [DATE] 18:00-23:00 (5h) [PERSON_NAME] [PERSON_NAME] B…" at bounding box center [329, 271] width 131 height 226
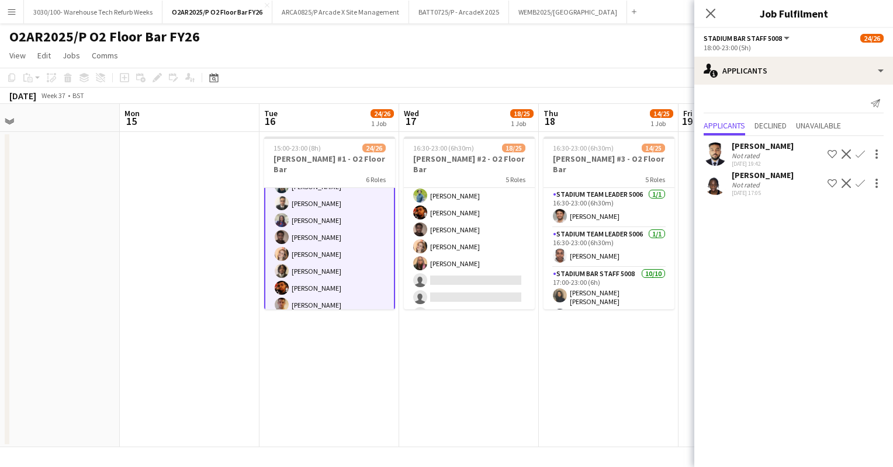
scroll to position [353, 0]
click at [460, 235] on app-card-role "Stadium Bar Staff 5008 3A [DATE] 18:00-23:00 (5h) [PERSON_NAME] [PERSON_NAME] […" at bounding box center [469, 263] width 131 height 226
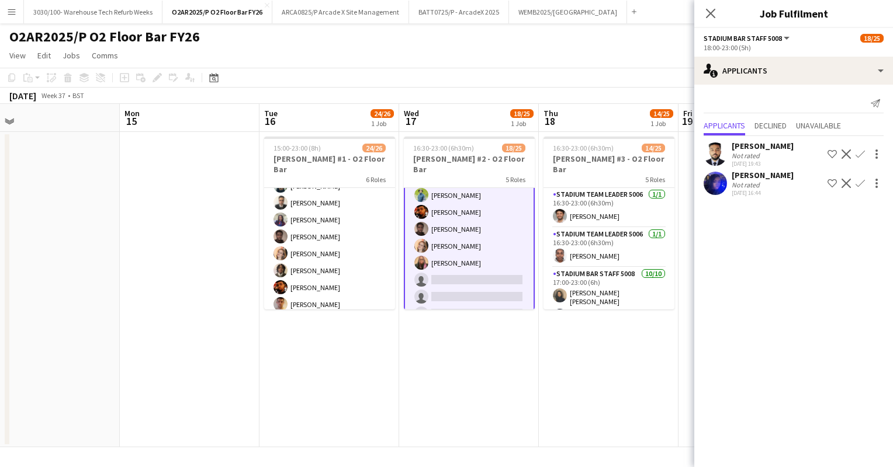
scroll to position [407, 0]
click at [856, 183] on app-icon "Confirm" at bounding box center [860, 183] width 9 height 9
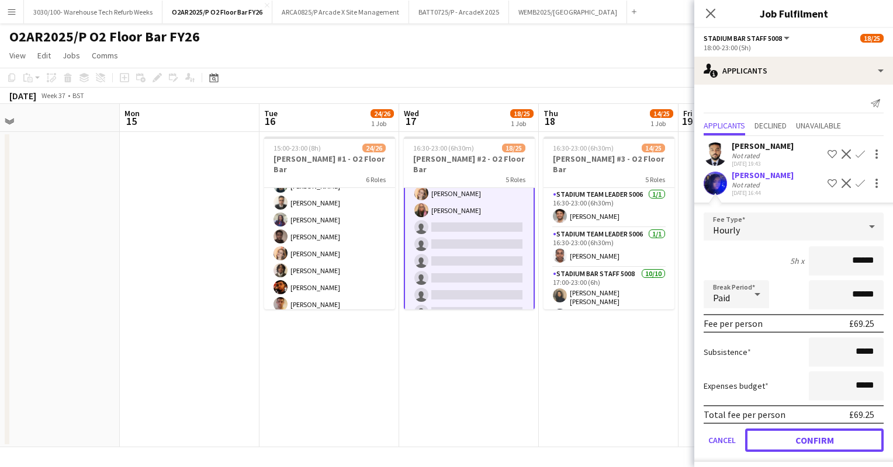
click at [787, 441] on button "Confirm" at bounding box center [814, 440] width 138 height 23
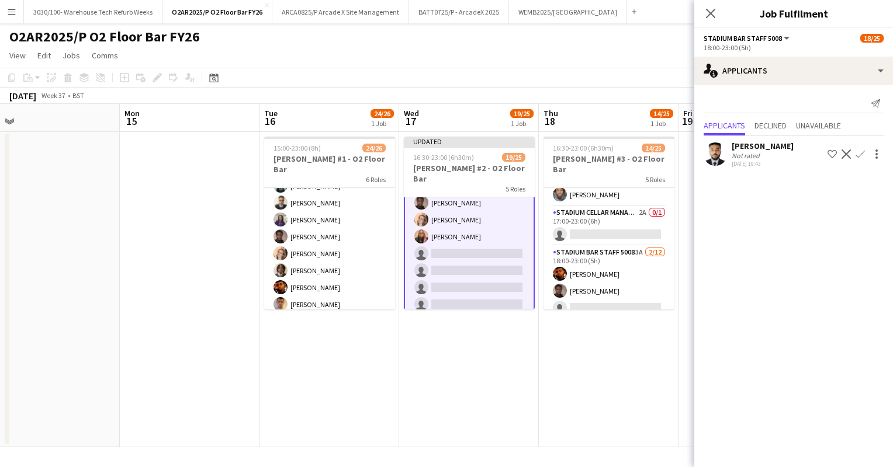
scroll to position [262, 0]
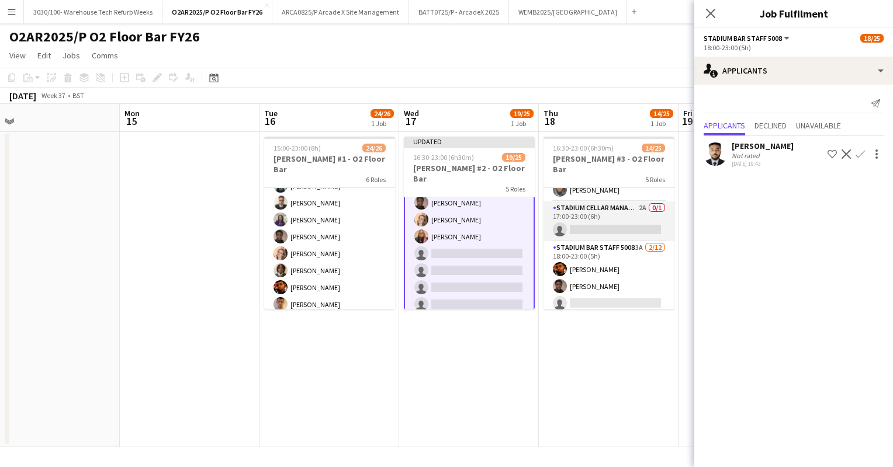
click at [595, 207] on app-card-role "Stadium Cellar Manager 5006 2A 0/1 17:00-23:00 (6h) single-neutral-actions" at bounding box center [608, 222] width 131 height 40
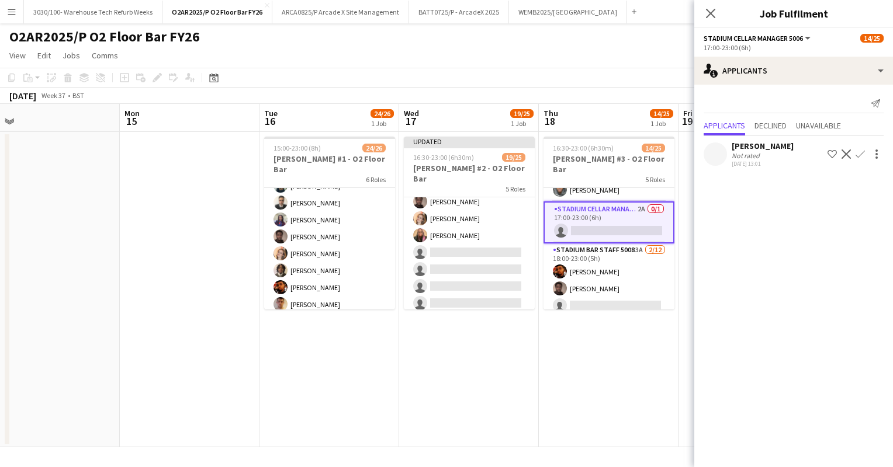
scroll to position [406, 0]
click at [722, 149] on app-user-avatar at bounding box center [715, 154] width 23 height 23
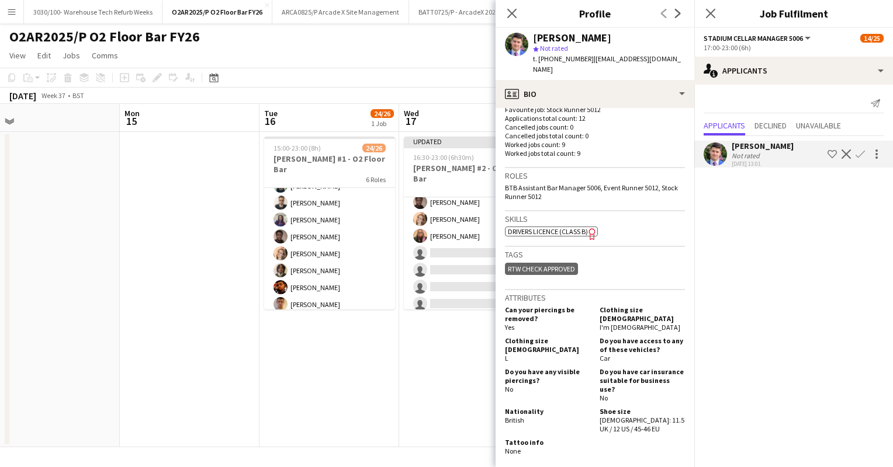
scroll to position [335, 0]
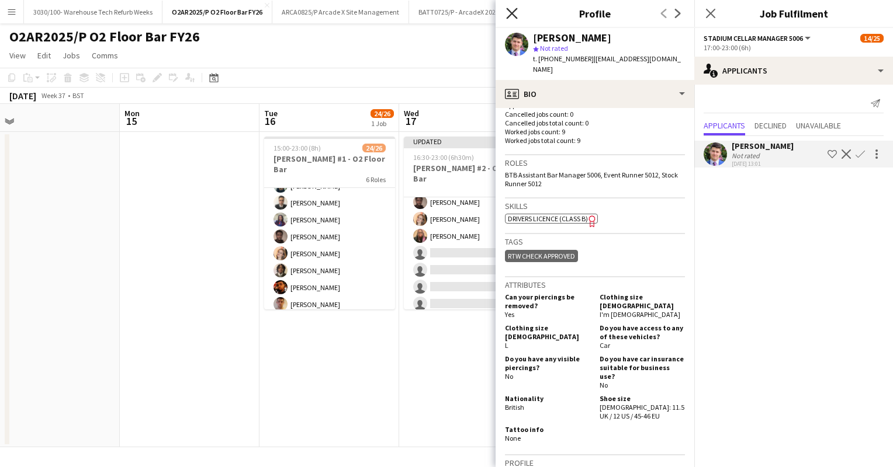
click at [510, 18] on icon "Close pop-in" at bounding box center [511, 13] width 11 height 11
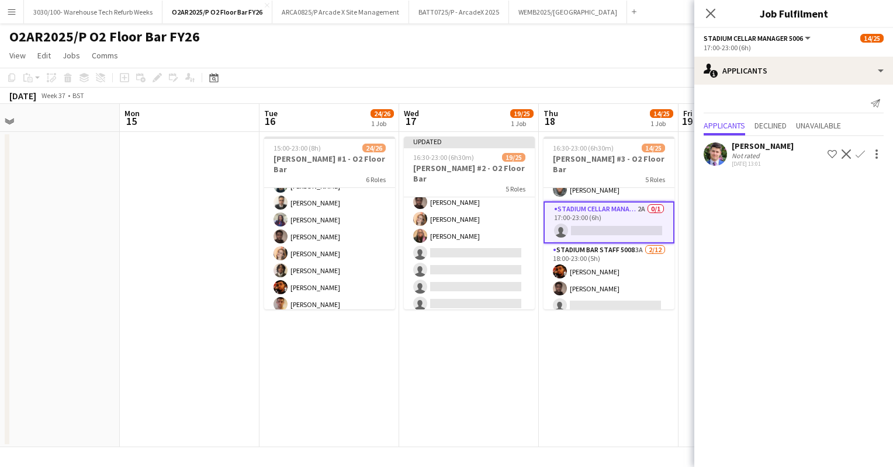
click at [860, 153] on app-icon "Confirm" at bounding box center [860, 154] width 9 height 9
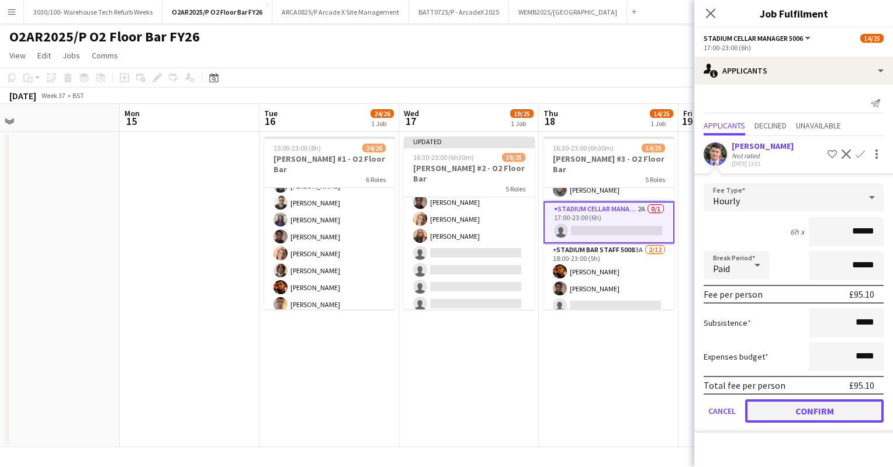
click at [804, 408] on button "Confirm" at bounding box center [814, 411] width 138 height 23
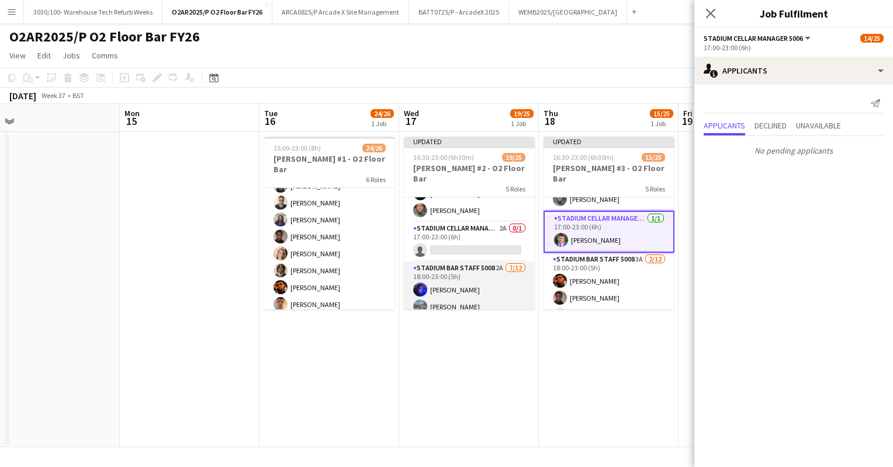
scroll to position [247, 0]
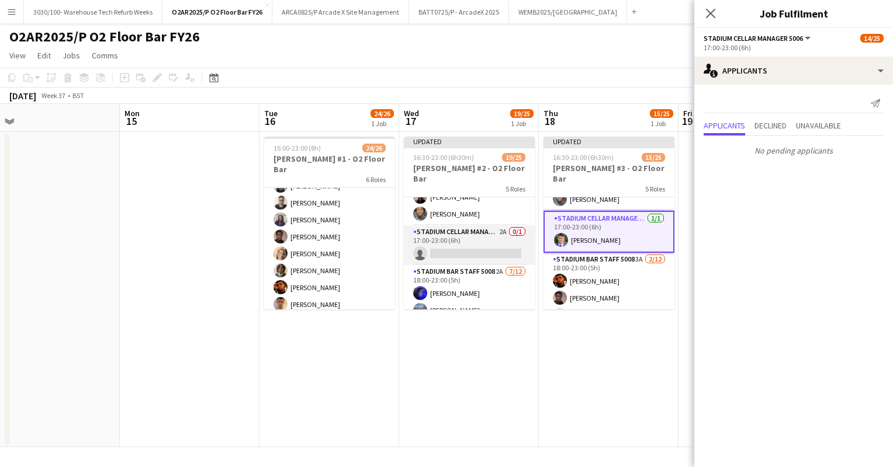
click at [485, 244] on app-card-role "Stadium Cellar Manager 5006 2A 0/1 17:00-23:00 (6h) single-neutral-actions" at bounding box center [469, 246] width 131 height 40
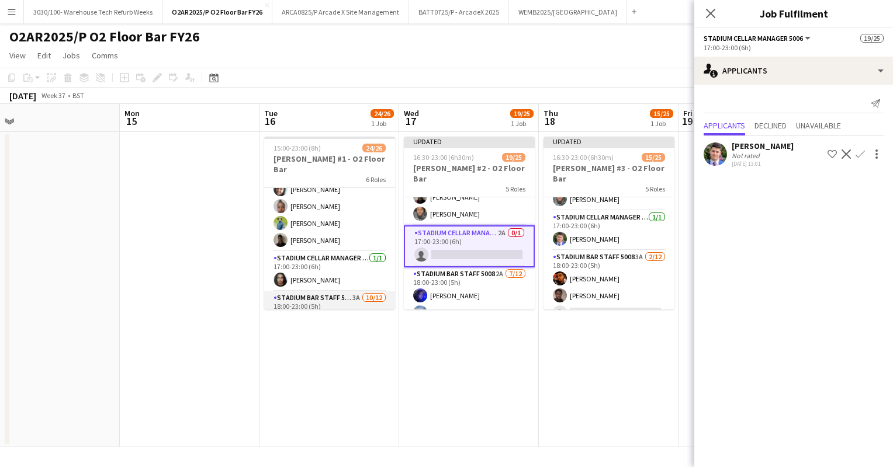
scroll to position [252, 0]
click at [858, 155] on app-icon "Confirm" at bounding box center [860, 154] width 9 height 9
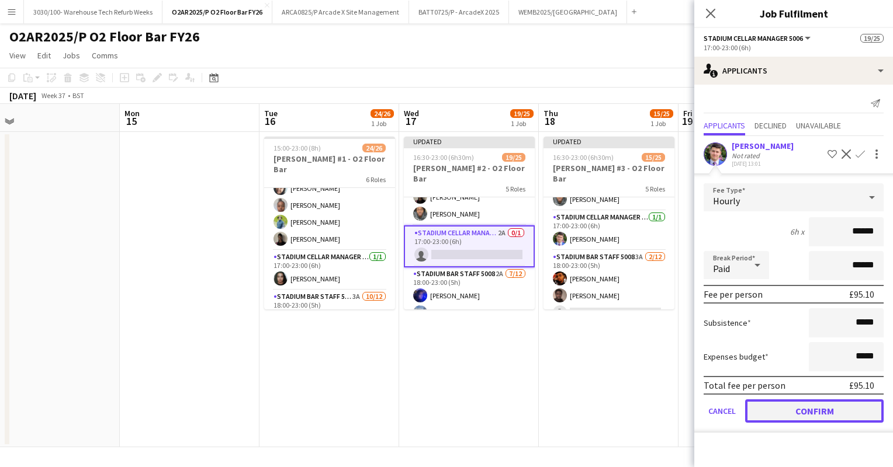
click at [811, 404] on button "Confirm" at bounding box center [814, 411] width 138 height 23
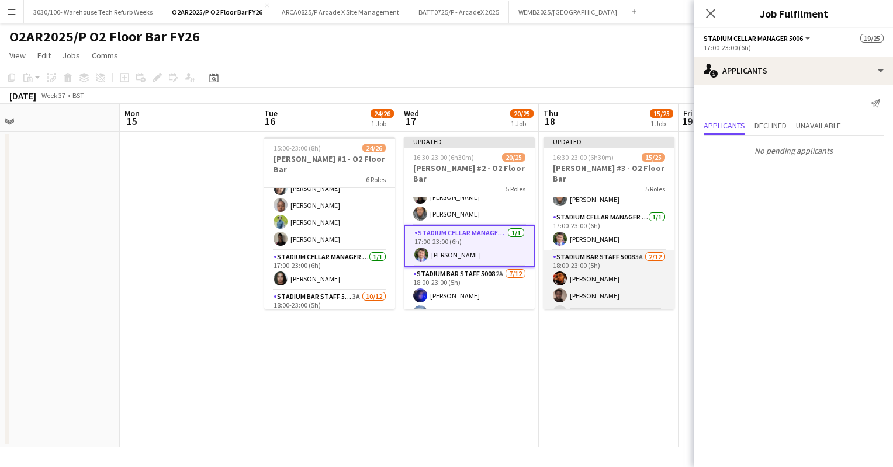
scroll to position [299, 0]
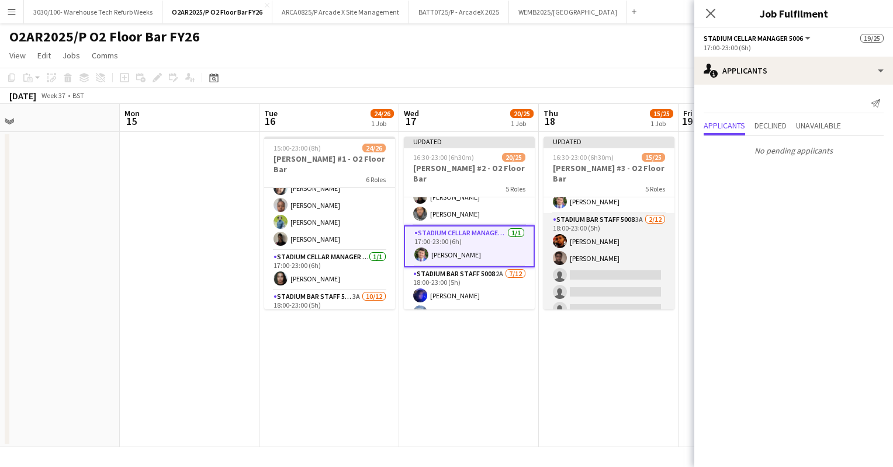
click at [607, 257] on app-card-role "Stadium Bar Staff 5008 3A [DATE] 18:00-23:00 (5h) [PERSON_NAME] [PERSON_NAME] s…" at bounding box center [608, 326] width 131 height 226
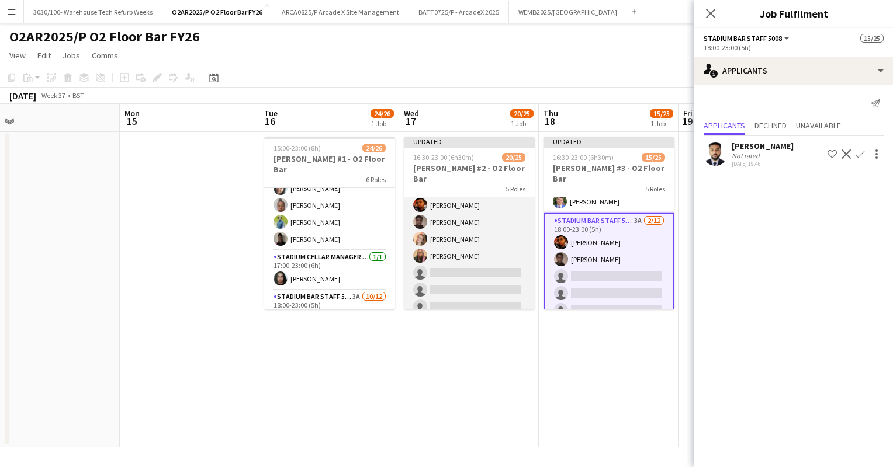
scroll to position [414, 0]
click at [493, 268] on app-card-role "Stadium Bar Staff 5008 2A [DATE] 18:00-23:00 (5h) [PERSON_NAME] Bec [PERSON_NAM…" at bounding box center [469, 211] width 131 height 226
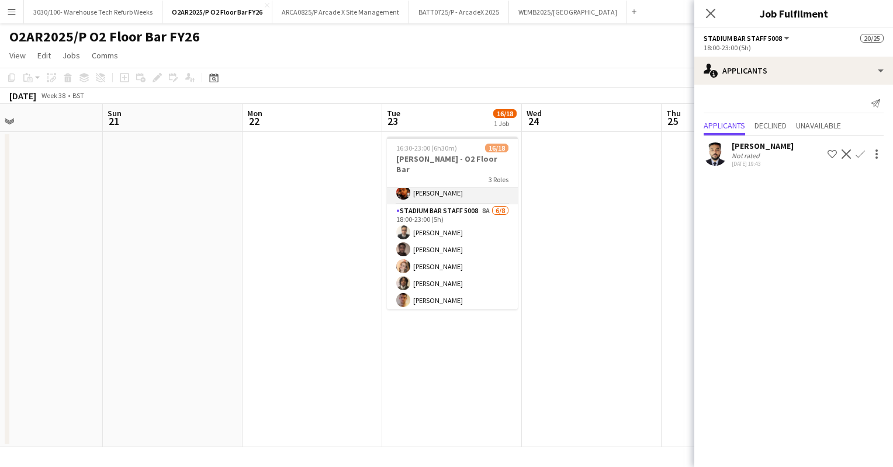
scroll to position [206, 0]
click at [477, 249] on app-card-role "Stadium Bar Staff 5008 8A [DATE] 18:00-23:00 (5h) [PERSON_NAME] [PERSON_NAME] […" at bounding box center [452, 280] width 131 height 158
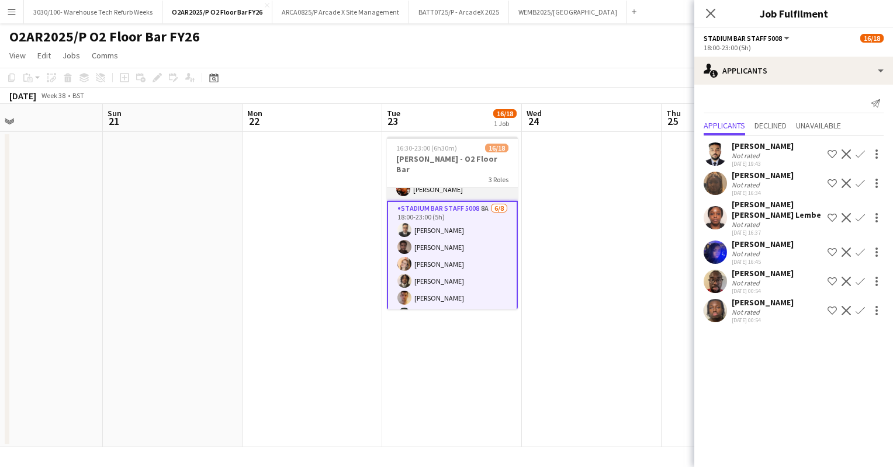
scroll to position [243, 0]
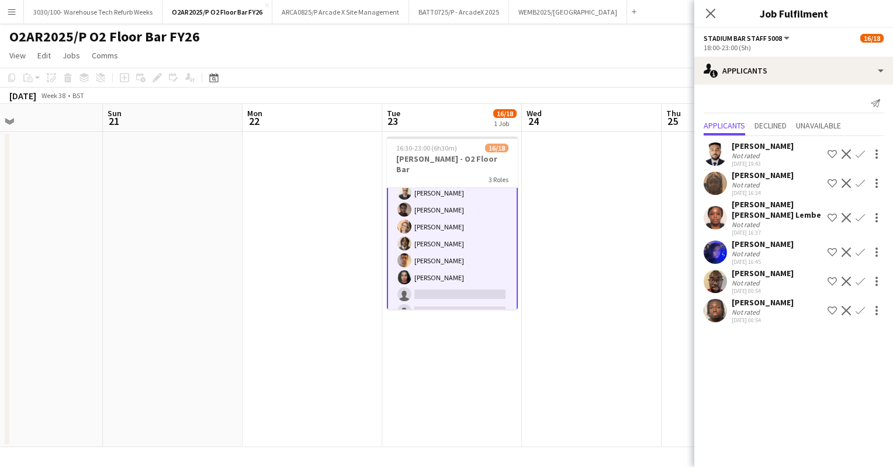
click at [860, 213] on app-icon "Confirm" at bounding box center [860, 217] width 9 height 9
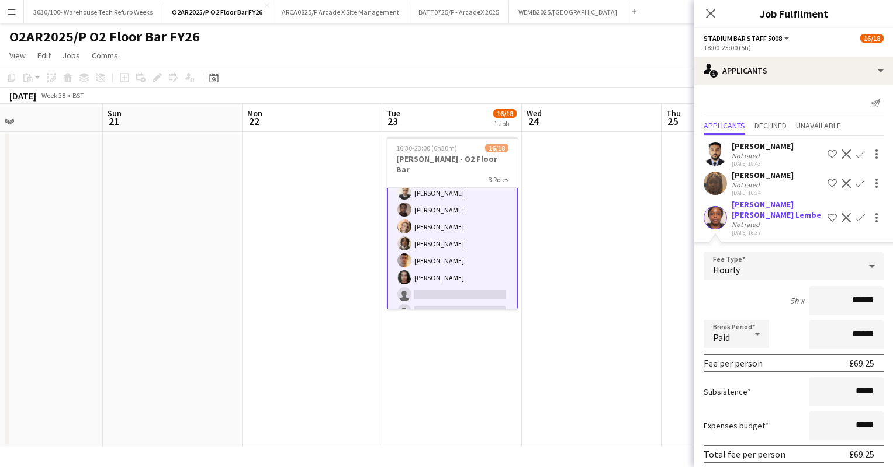
scroll to position [47, 0]
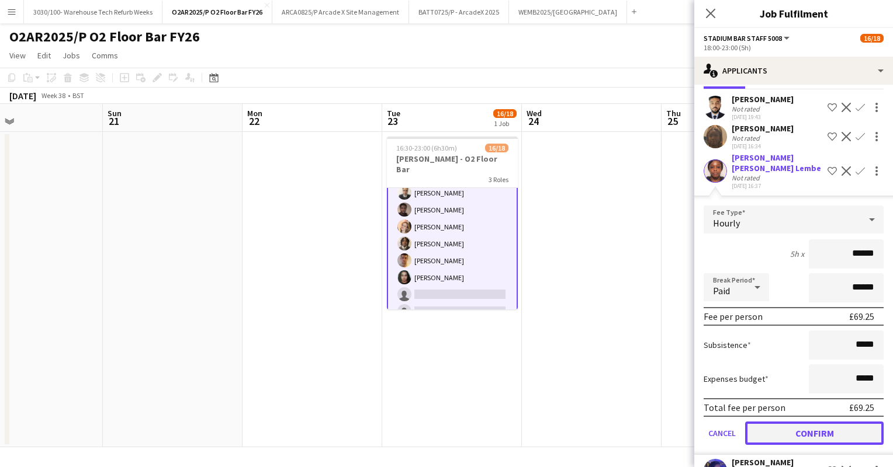
click at [788, 422] on button "Confirm" at bounding box center [814, 433] width 138 height 23
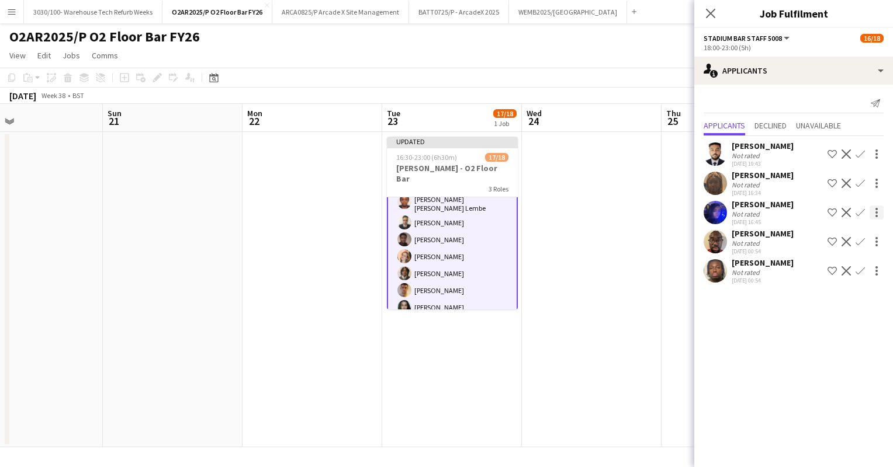
click at [861, 215] on app-icon "Confirm" at bounding box center [860, 212] width 9 height 9
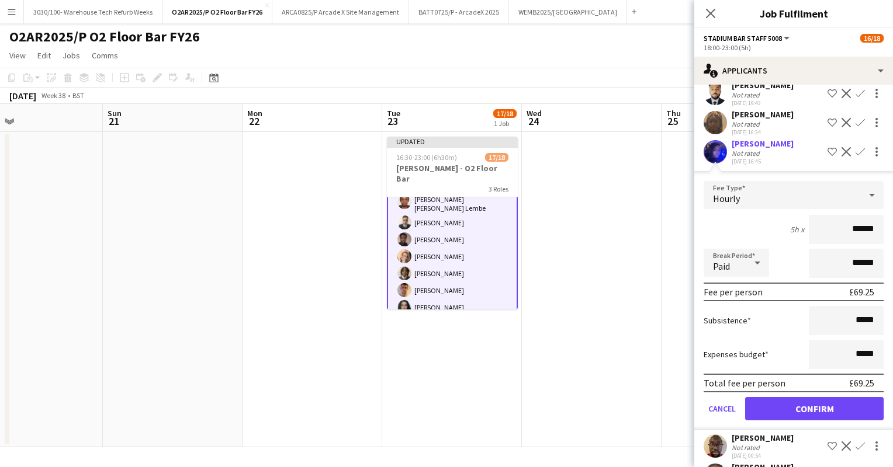
scroll to position [65, 0]
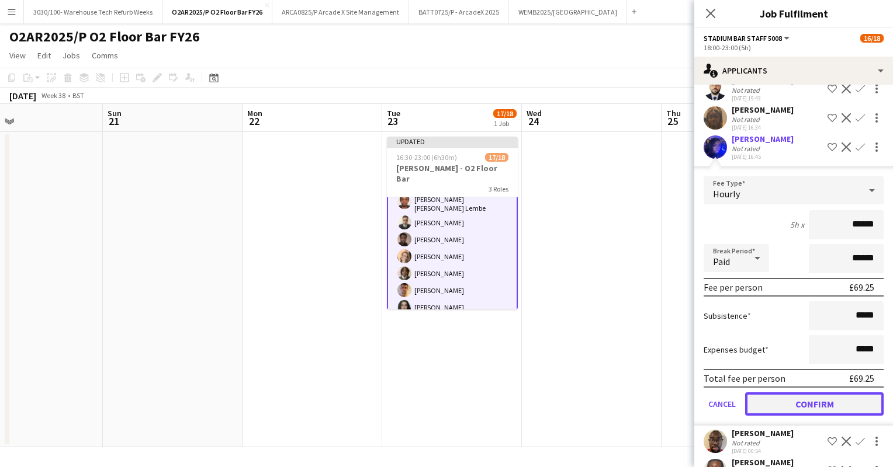
click at [788, 397] on button "Confirm" at bounding box center [814, 404] width 138 height 23
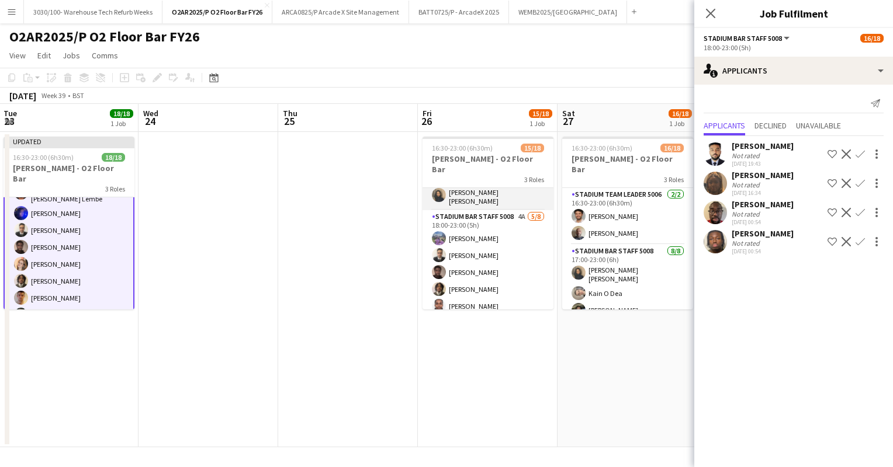
scroll to position [201, 0]
click at [504, 269] on app-card-role "Stadium Bar Staff 5008 4A [DATE] 18:00-23:00 (5h) Bec [PERSON_NAME] [PERSON_NAM…" at bounding box center [487, 285] width 131 height 158
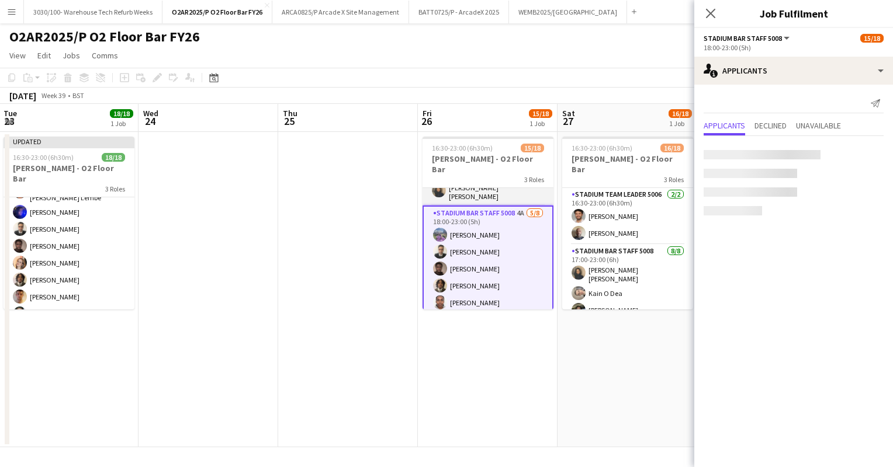
scroll to position [250, 0]
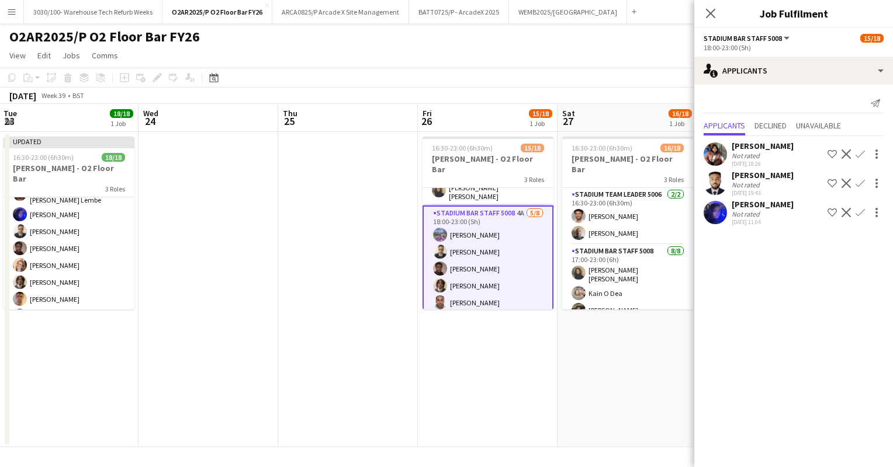
click at [861, 210] on app-icon "Confirm" at bounding box center [860, 212] width 9 height 9
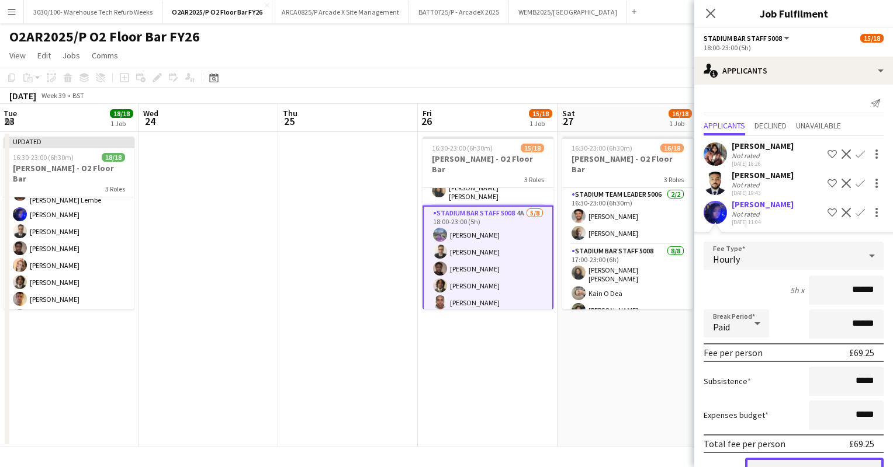
click at [789, 465] on button "Confirm" at bounding box center [814, 469] width 138 height 23
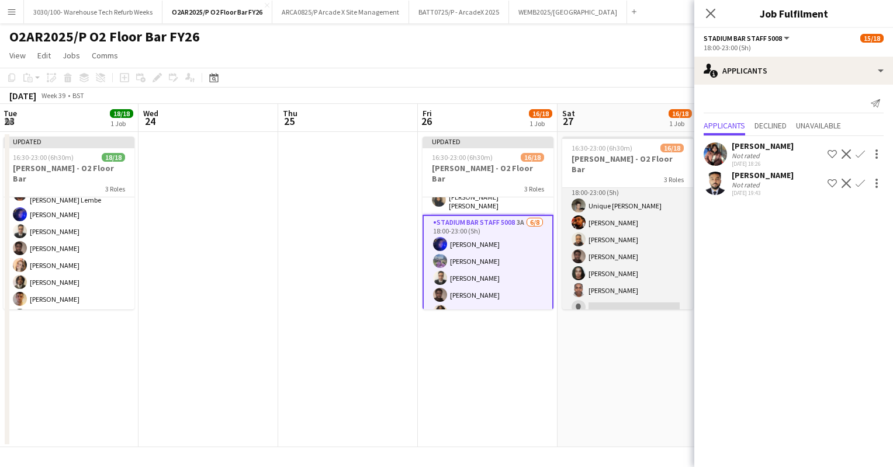
click at [635, 267] on app-card-role "Stadium Bar Staff 5008 6A [DATE] 18:00-23:00 (5h) Unique [PERSON_NAME] [PERSON_…" at bounding box center [627, 257] width 131 height 158
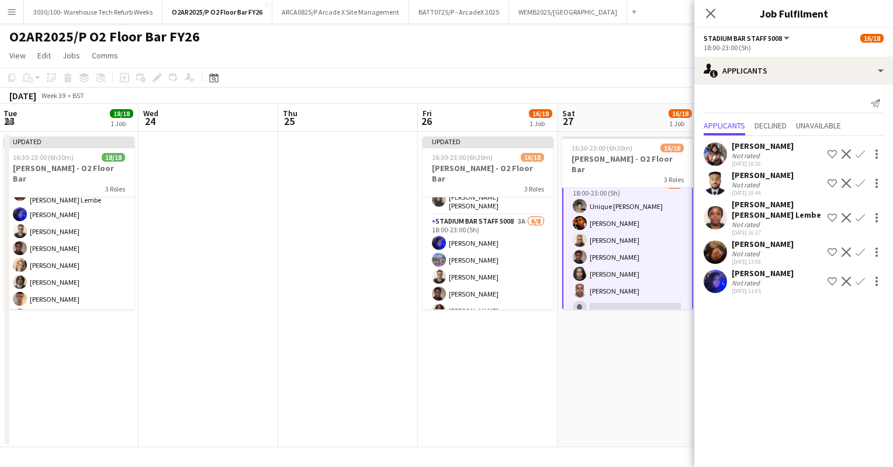
scroll to position [246, 0]
click at [861, 213] on app-icon "Confirm" at bounding box center [860, 217] width 9 height 9
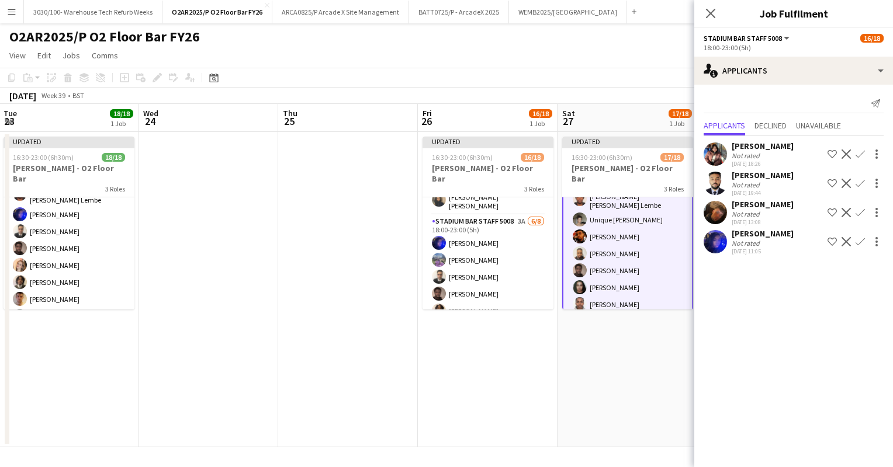
click at [858, 246] on app-icon "Confirm" at bounding box center [860, 241] width 9 height 9
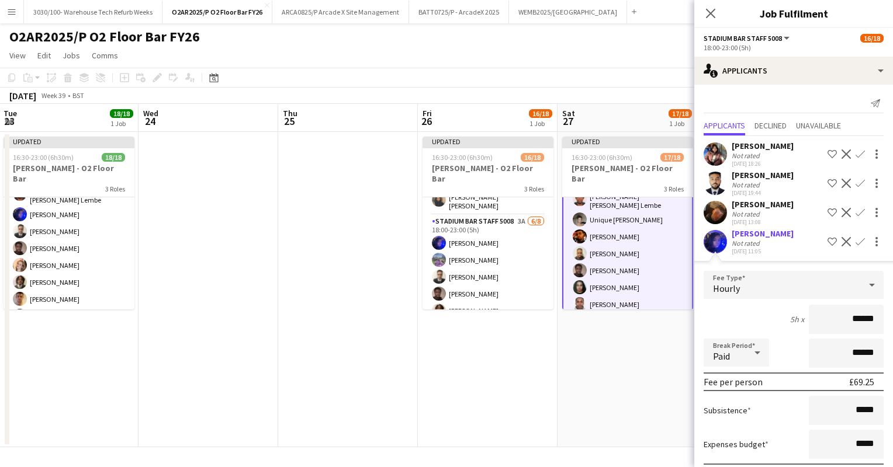
scroll to position [63, 0]
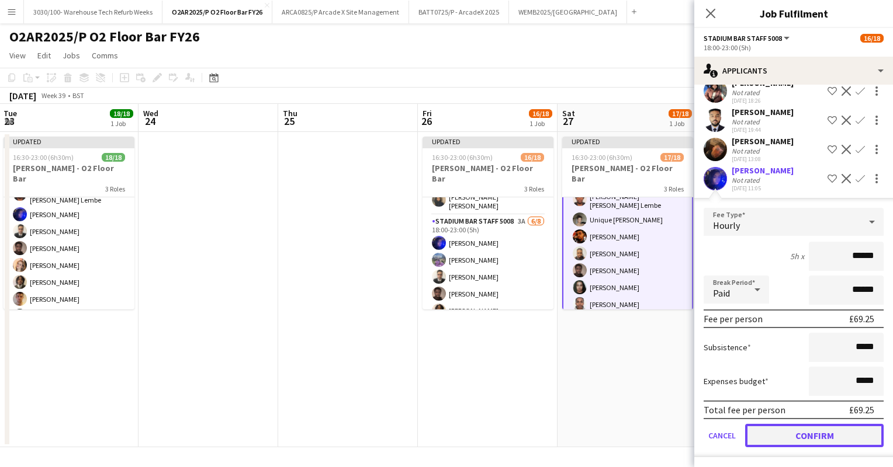
click at [788, 438] on button "Confirm" at bounding box center [814, 435] width 138 height 23
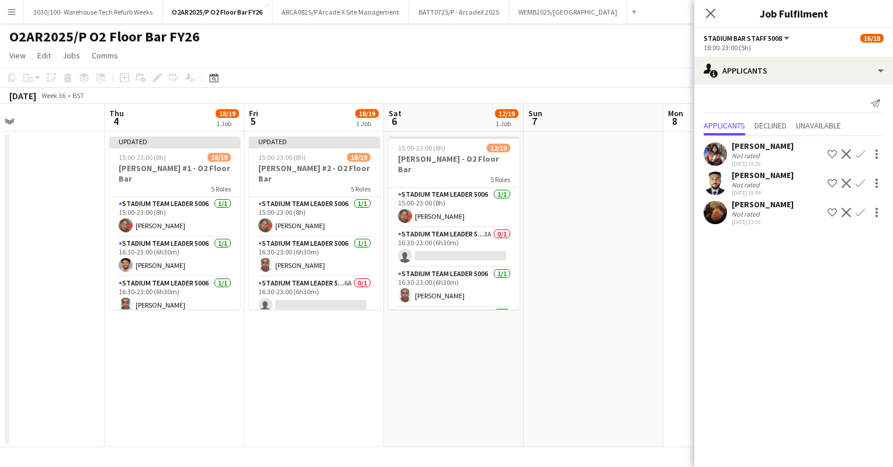
scroll to position [0, 314]
click at [613, 77] on app-toolbar "Copy Paste Paste Ctrl+V Paste with crew Ctrl+Shift+V Paste linked Job [GEOGRAPH…" at bounding box center [446, 78] width 893 height 20
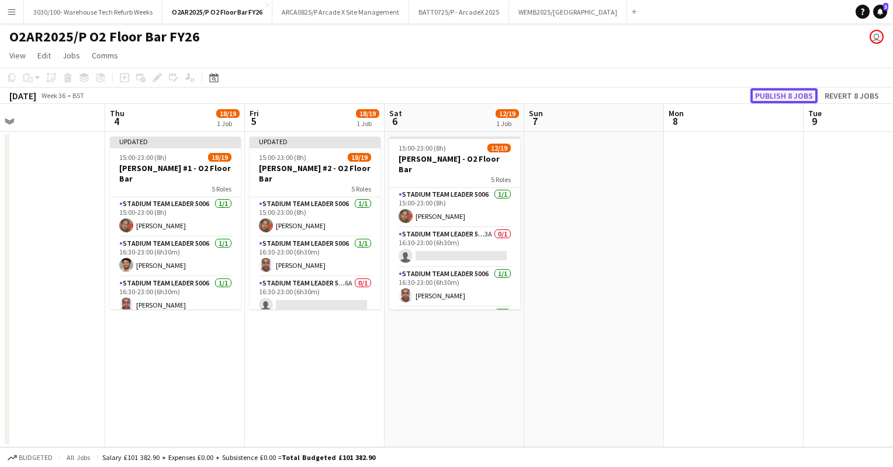
click at [788, 90] on button "Publish 8 jobs" at bounding box center [783, 95] width 67 height 15
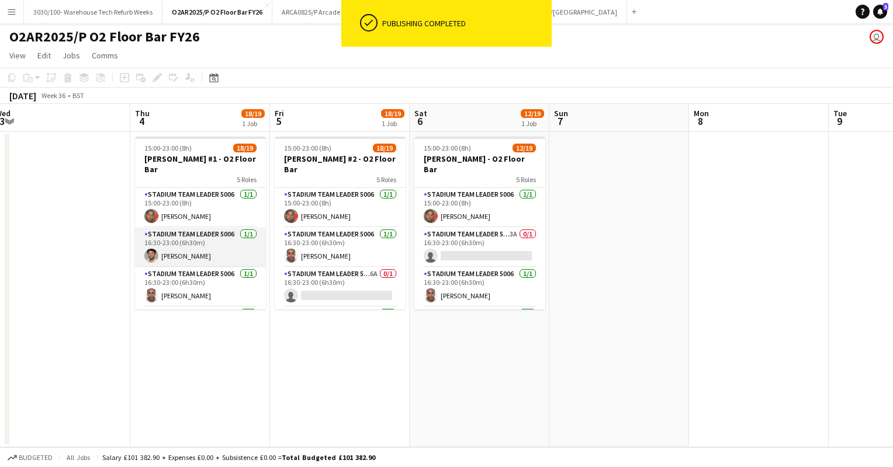
scroll to position [0, 288]
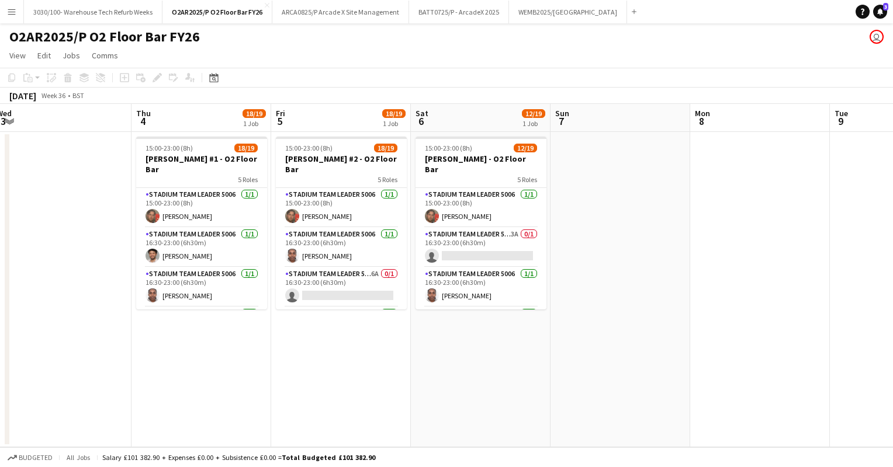
click at [652, 36] on div "O2AR2025/P O2 Floor Bar FY26 user" at bounding box center [446, 34] width 893 height 22
